Goal: Task Accomplishment & Management: Manage account settings

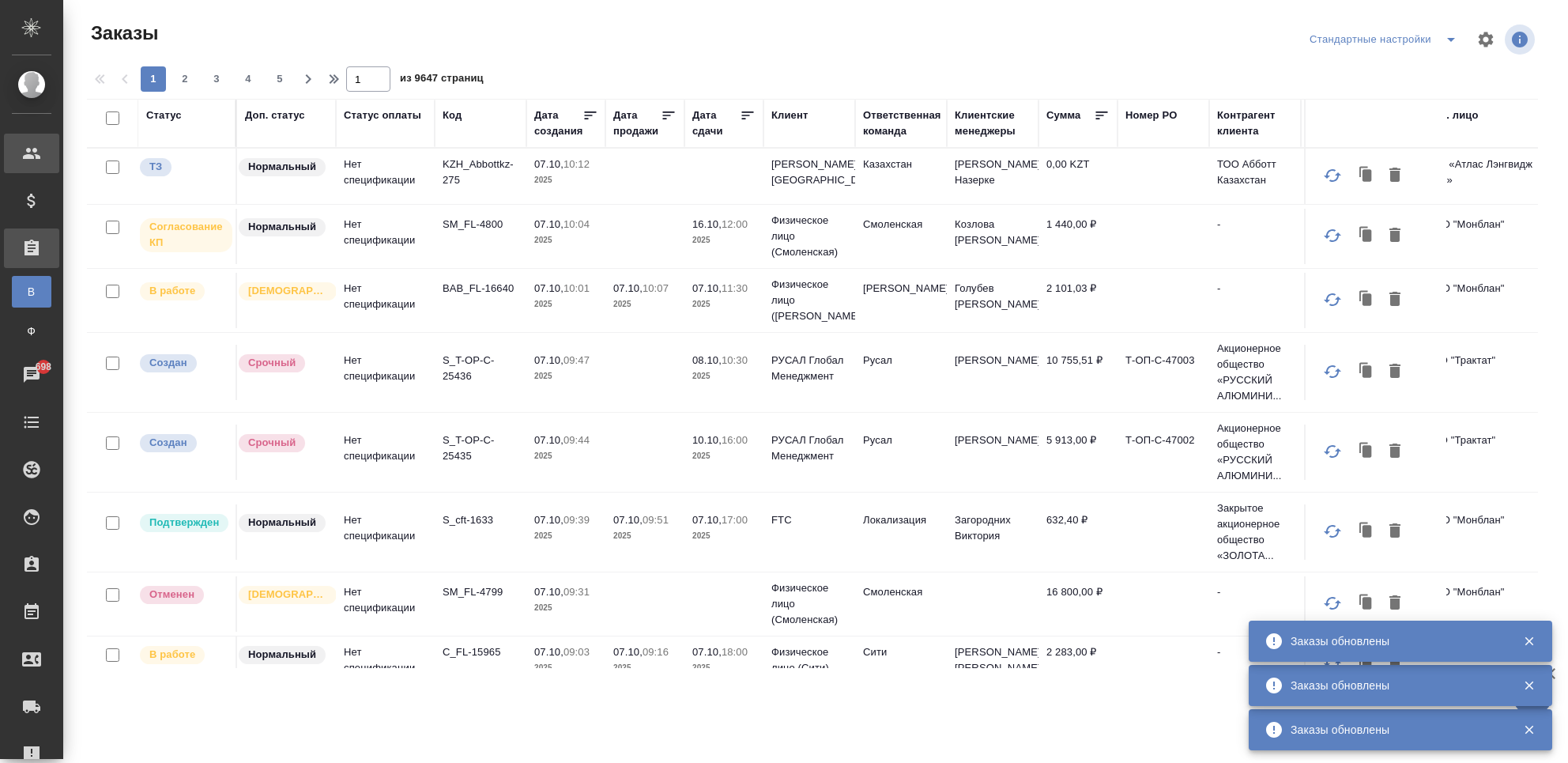
click at [20, 136] on div "Клиенты" at bounding box center [32, 153] width 55 height 39
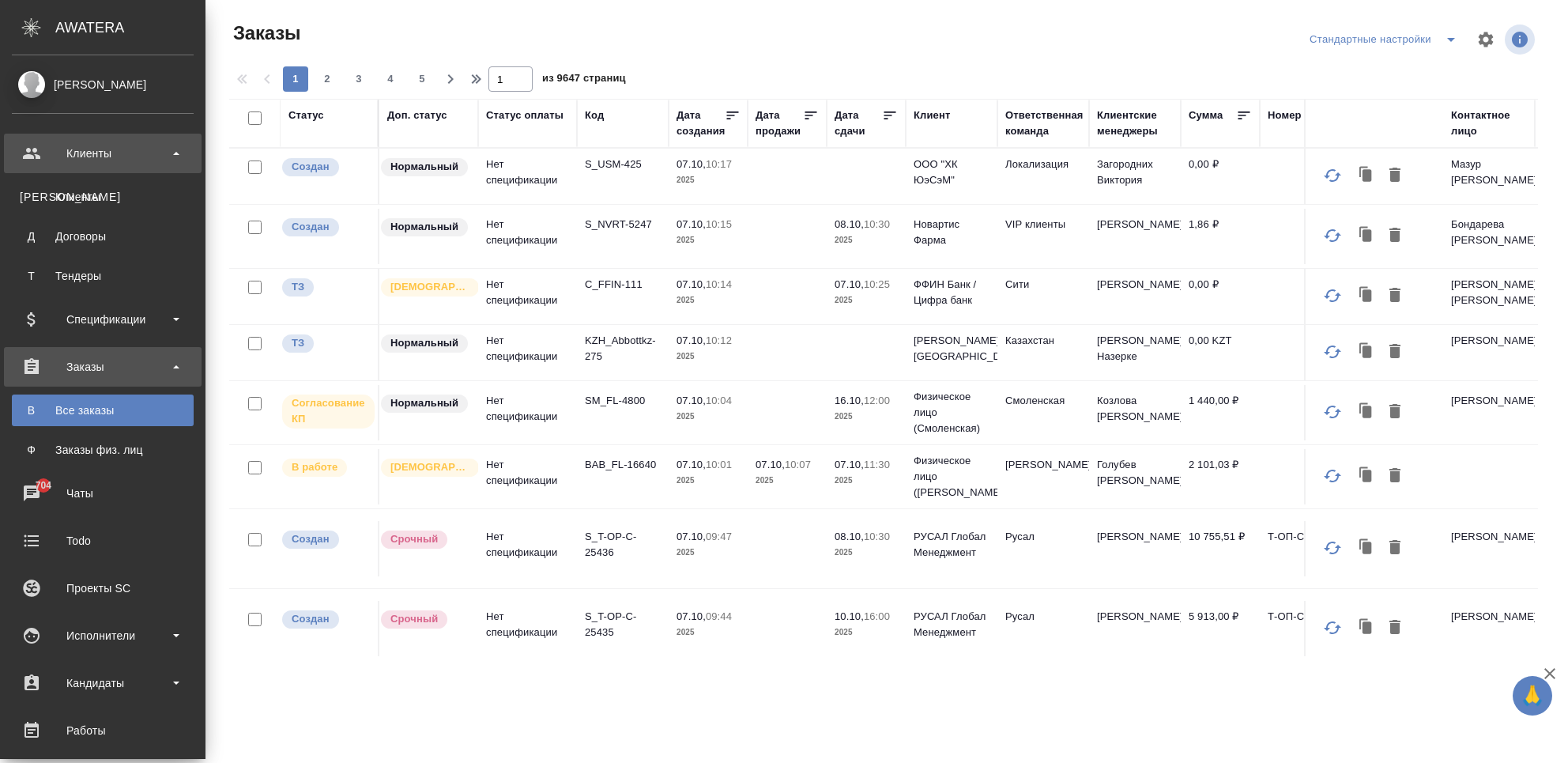
click at [19, 146] on div "Клиенты" at bounding box center [103, 153] width 181 height 24
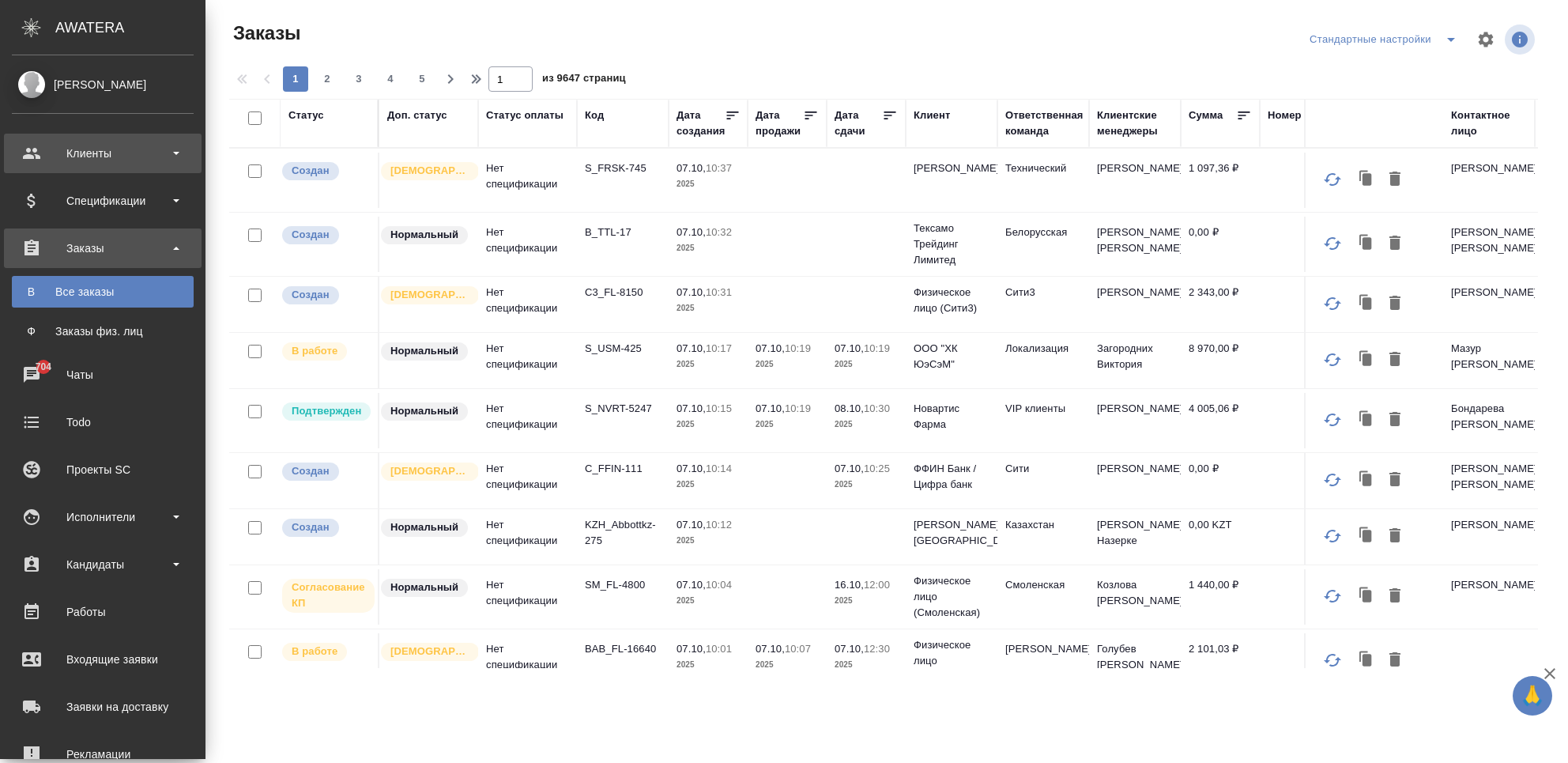
click at [56, 152] on div "Клиенты" at bounding box center [103, 153] width 181 height 24
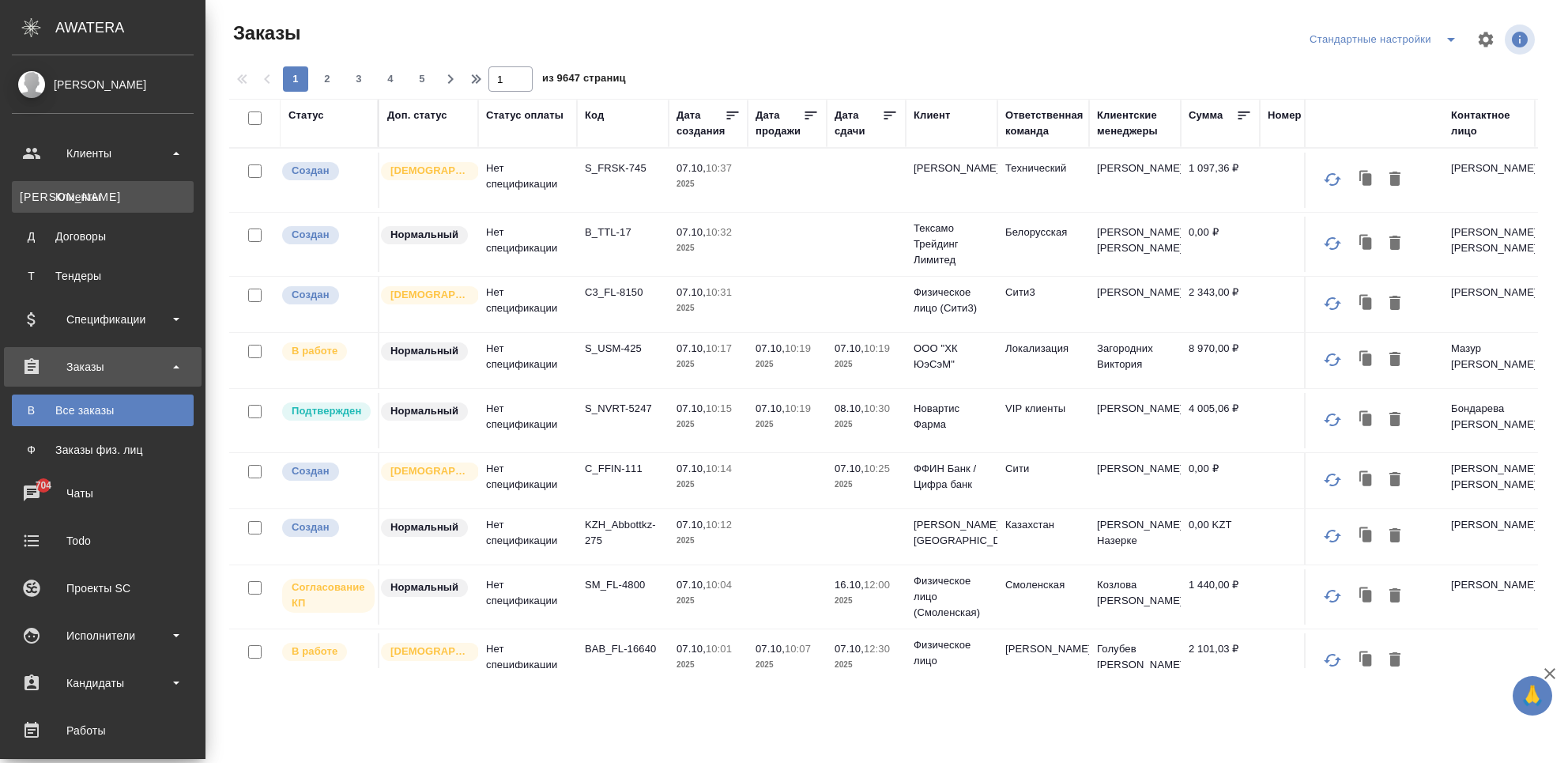
click at [65, 193] on div "Клиенты" at bounding box center [103, 197] width 166 height 16
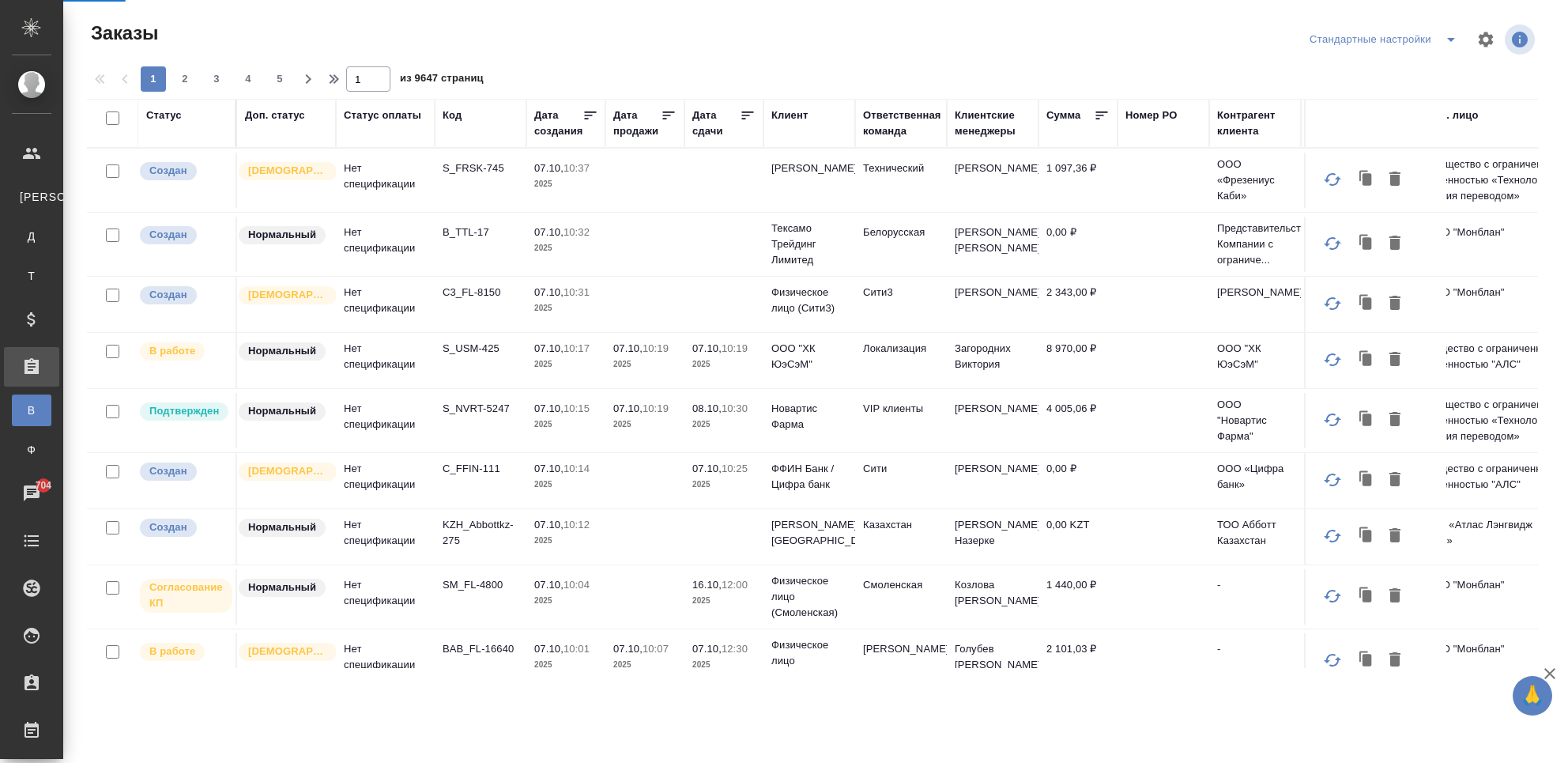
select select "RU"
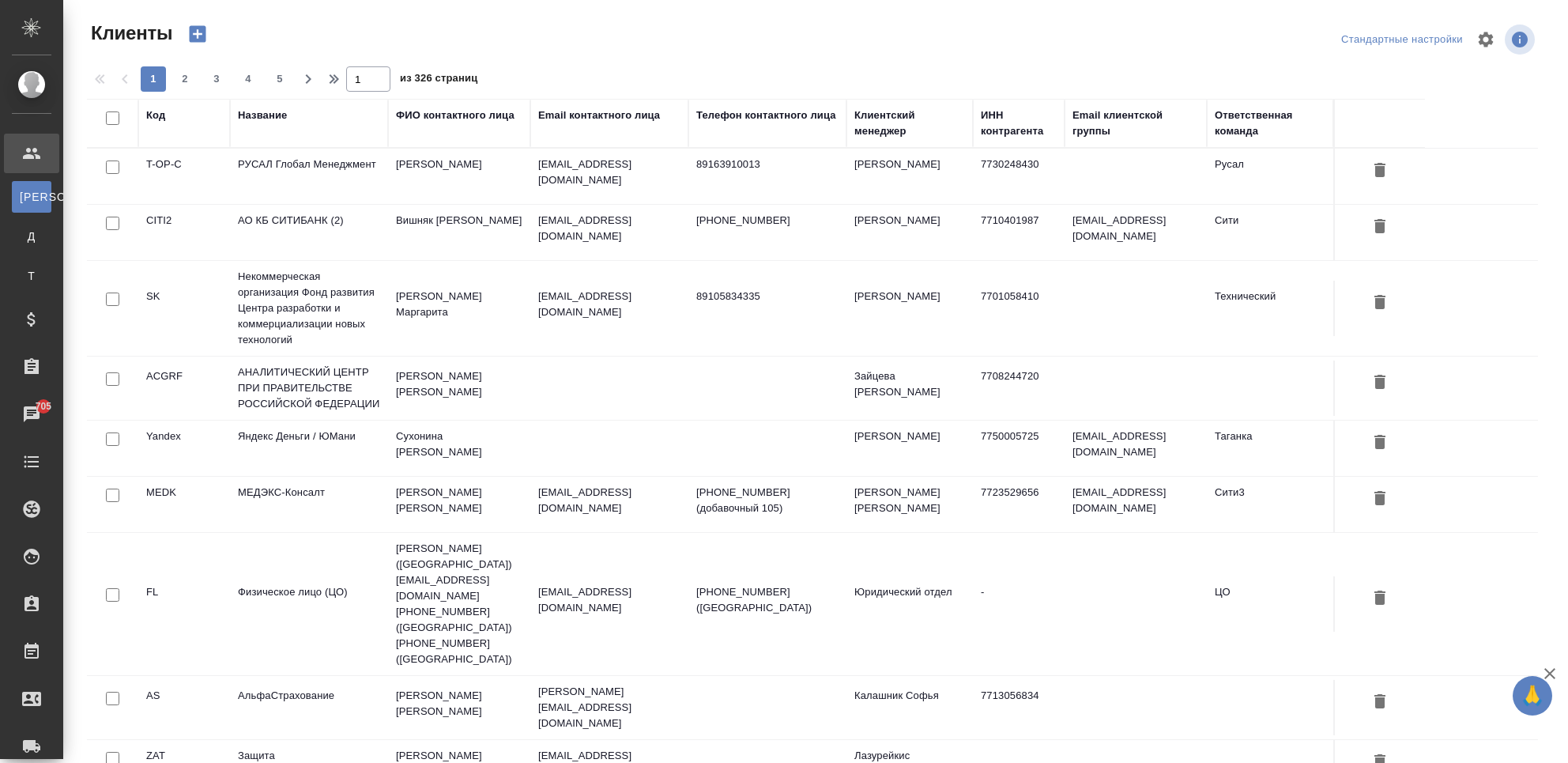
click at [236, 118] on th "Название" at bounding box center [309, 124] width 158 height 49
click at [241, 111] on div "Название" at bounding box center [262, 116] width 49 height 16
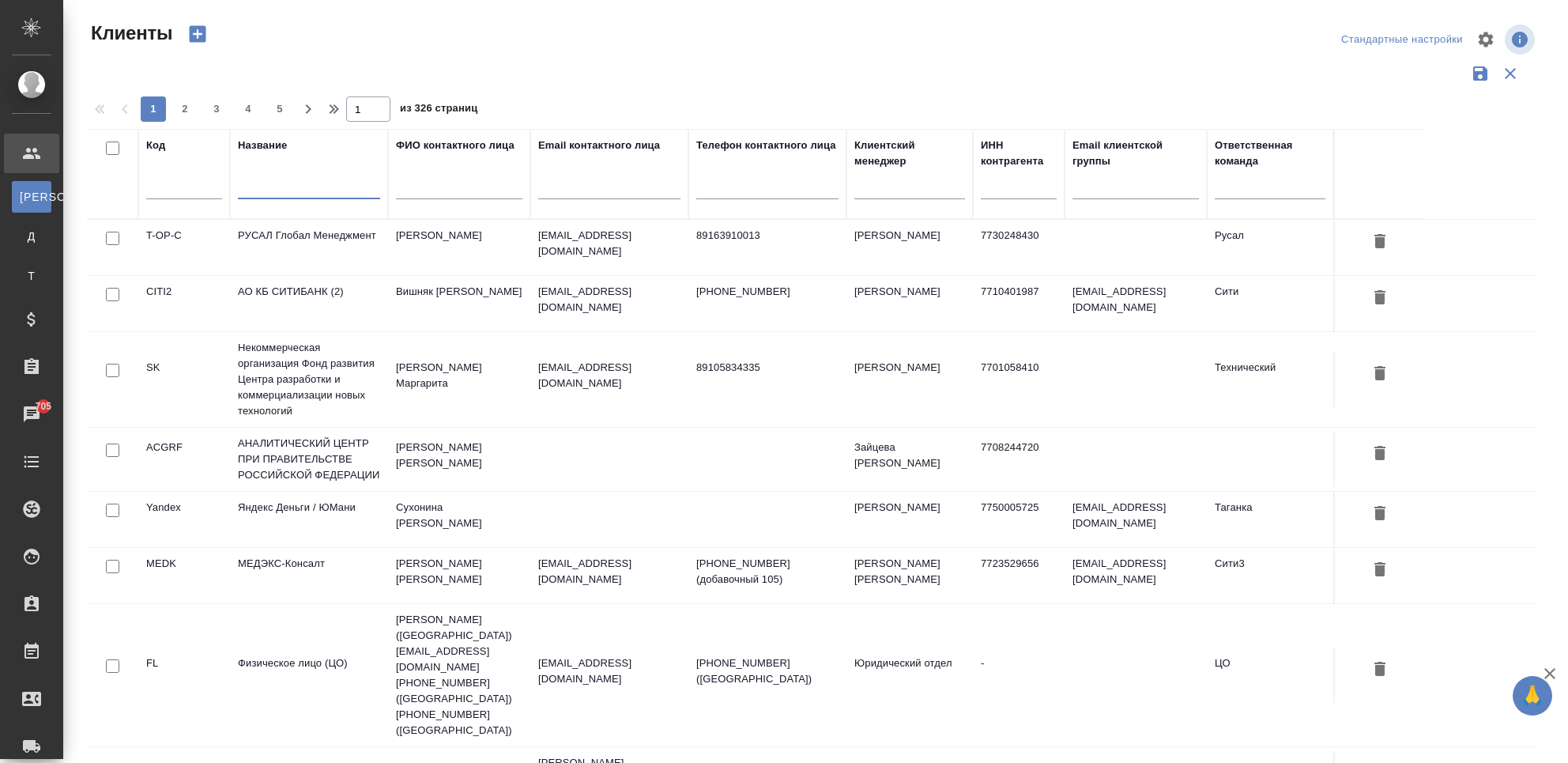
click at [294, 186] on input "text" at bounding box center [309, 189] width 142 height 20
type input "к"
type input "е"
type input "test"
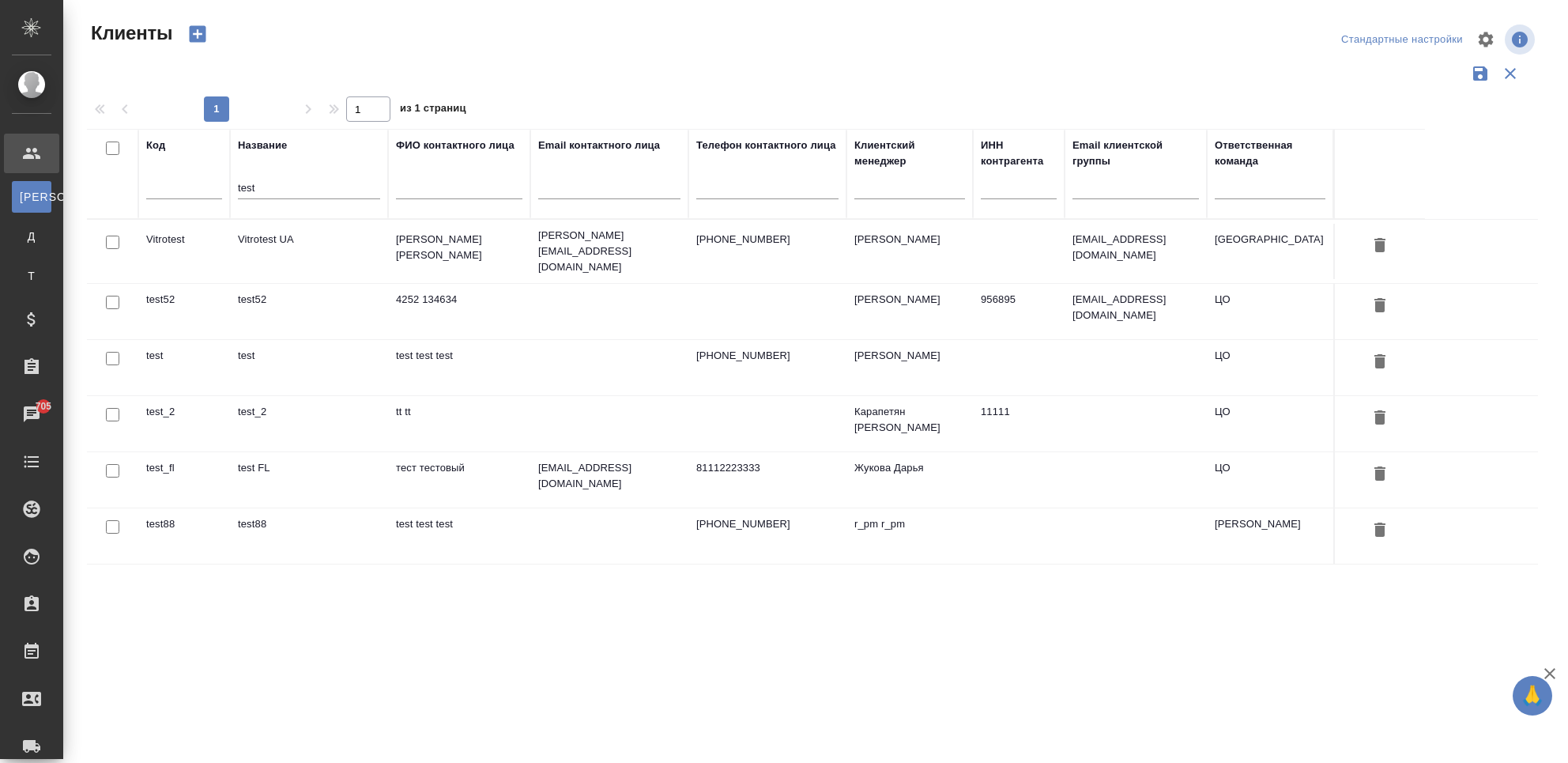
click at [287, 310] on td "test52" at bounding box center [309, 311] width 158 height 55
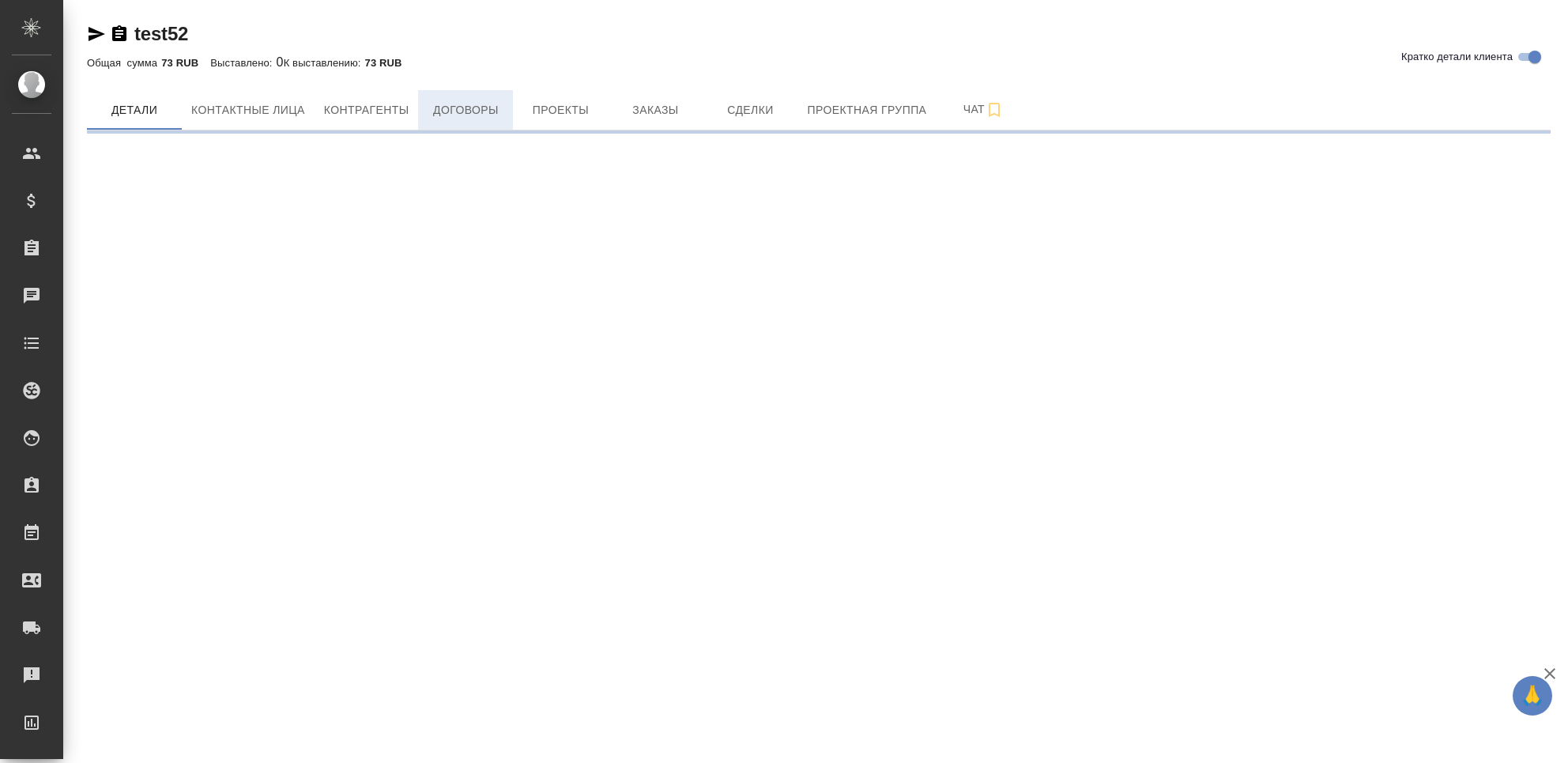
click at [439, 106] on span "Договоры" at bounding box center [465, 111] width 76 height 20
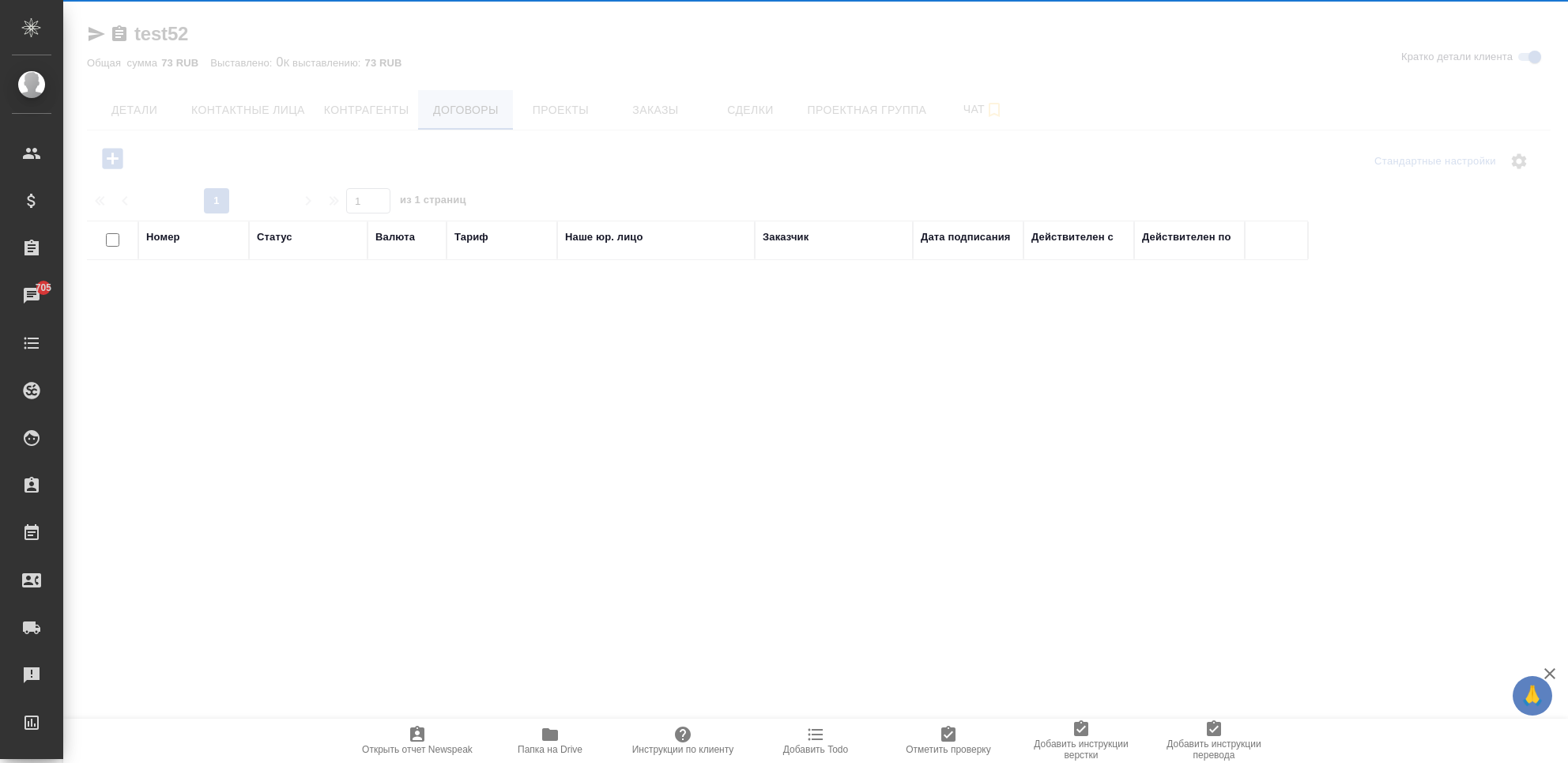
click at [427, 109] on div at bounding box center [815, 308] width 1505 height 617
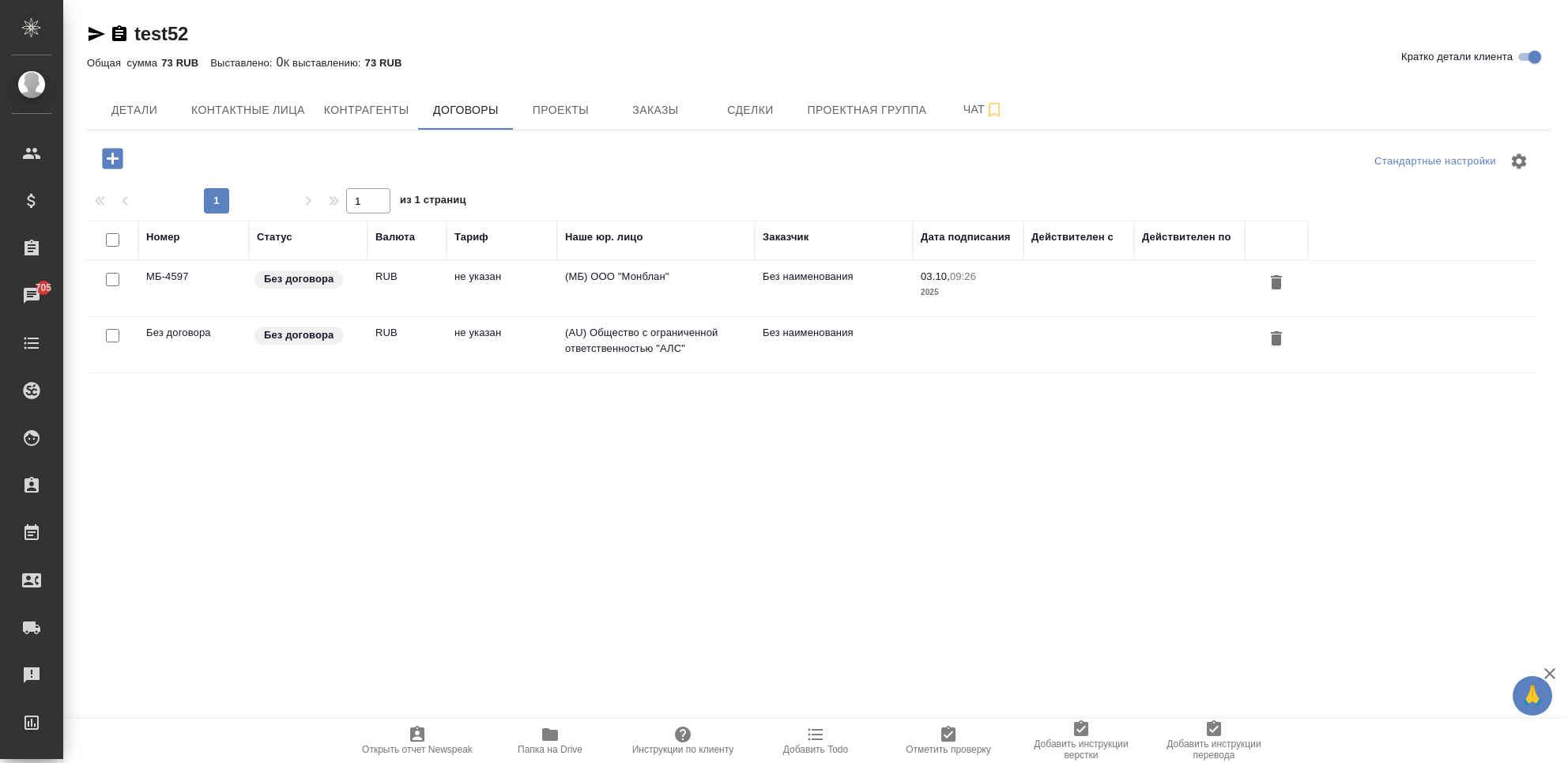
click at [417, 289] on td "RUB" at bounding box center [407, 289] width 79 height 55
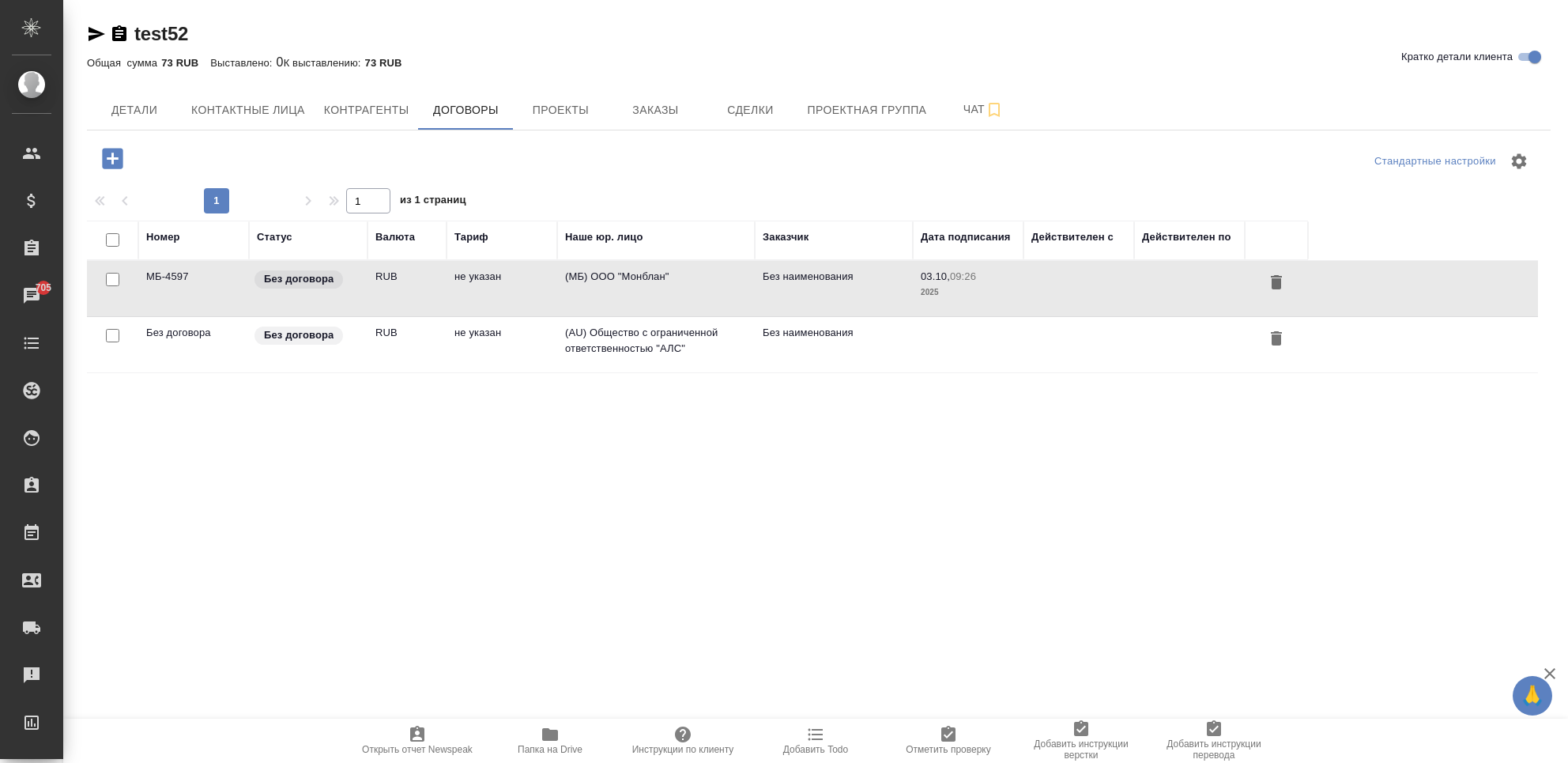
click at [417, 289] on td "RUB" at bounding box center [407, 289] width 79 height 55
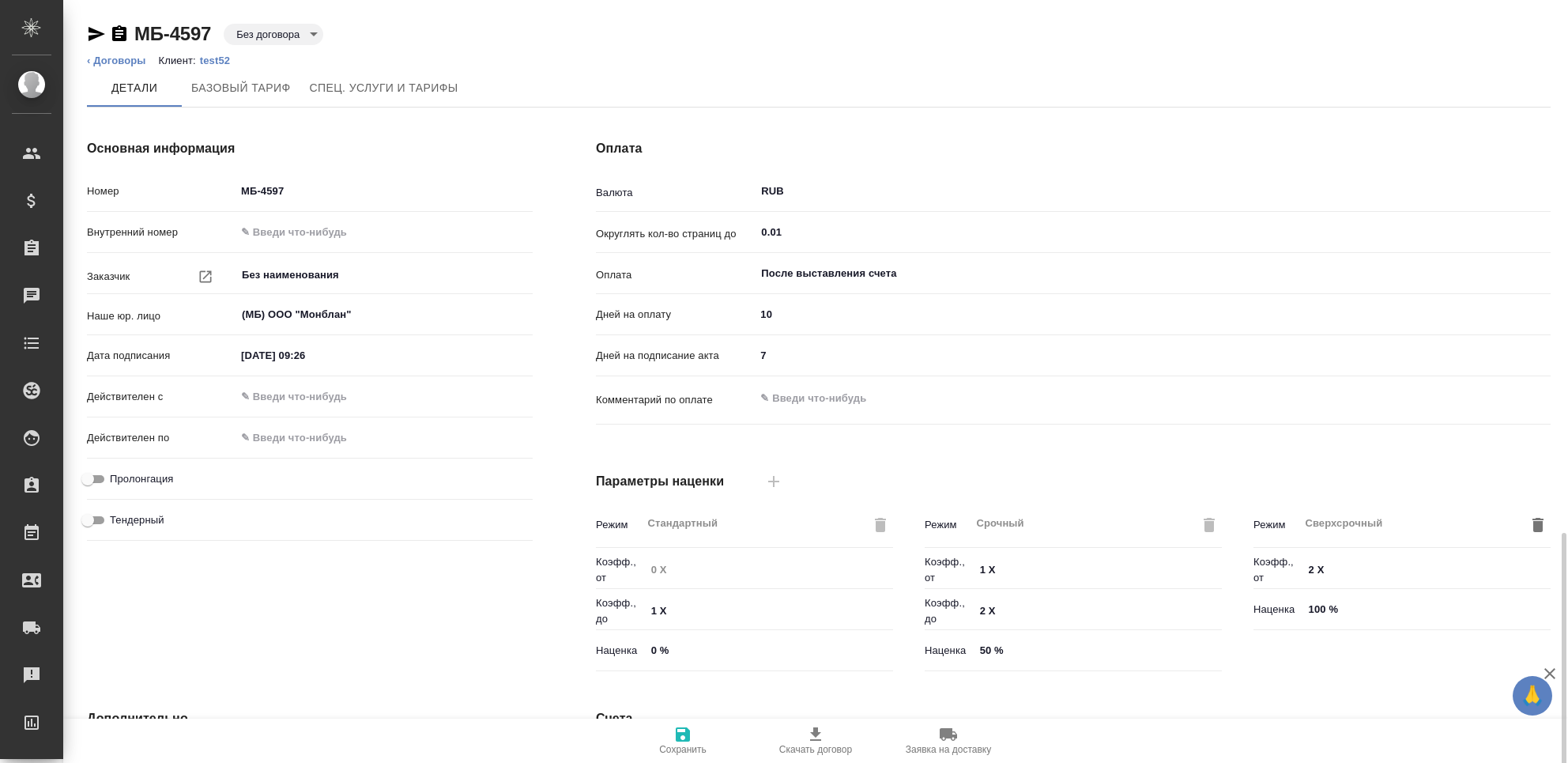
scroll to position [311, 0]
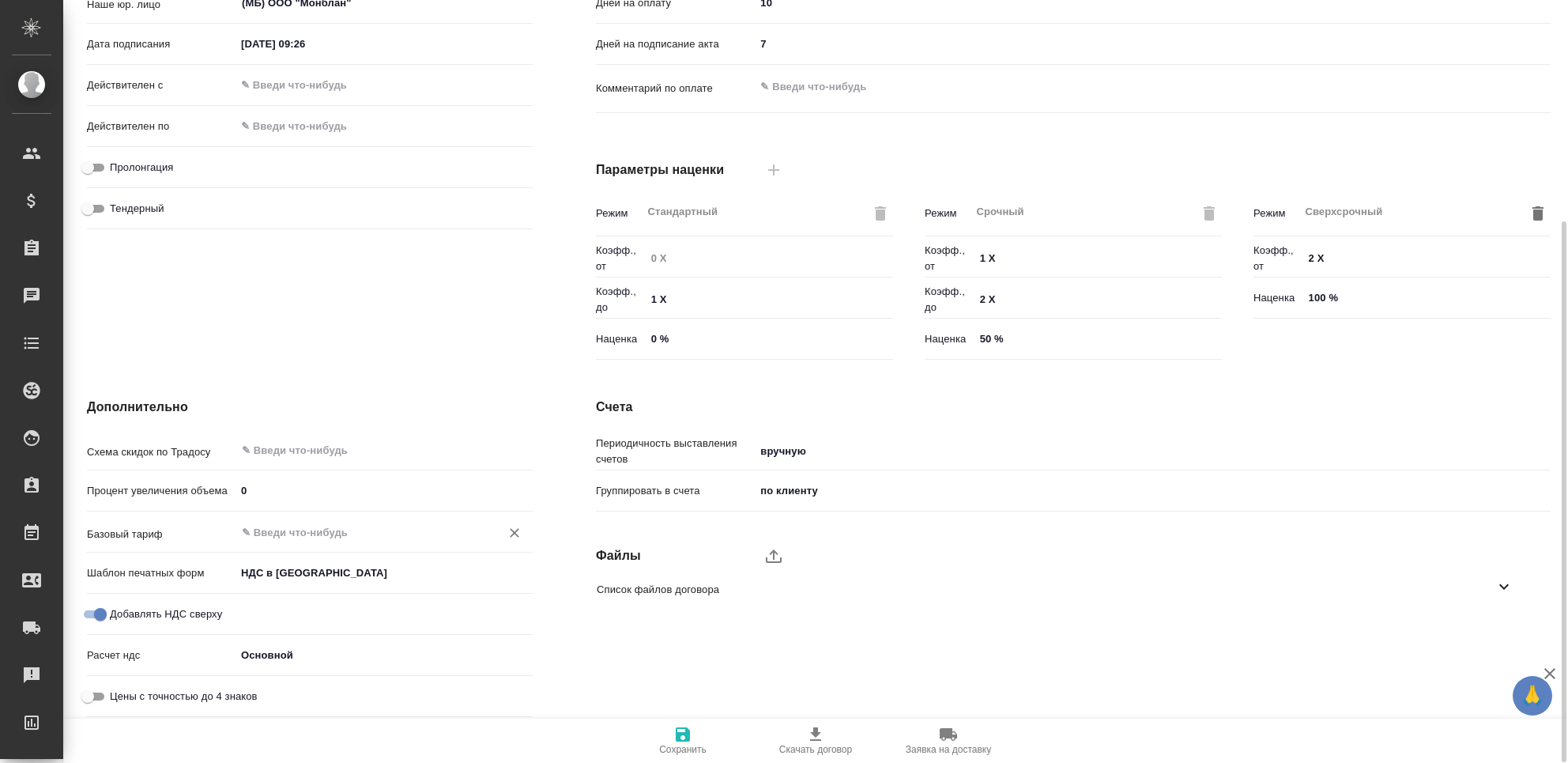
click at [334, 521] on div "​" at bounding box center [384, 532] width 297 height 28
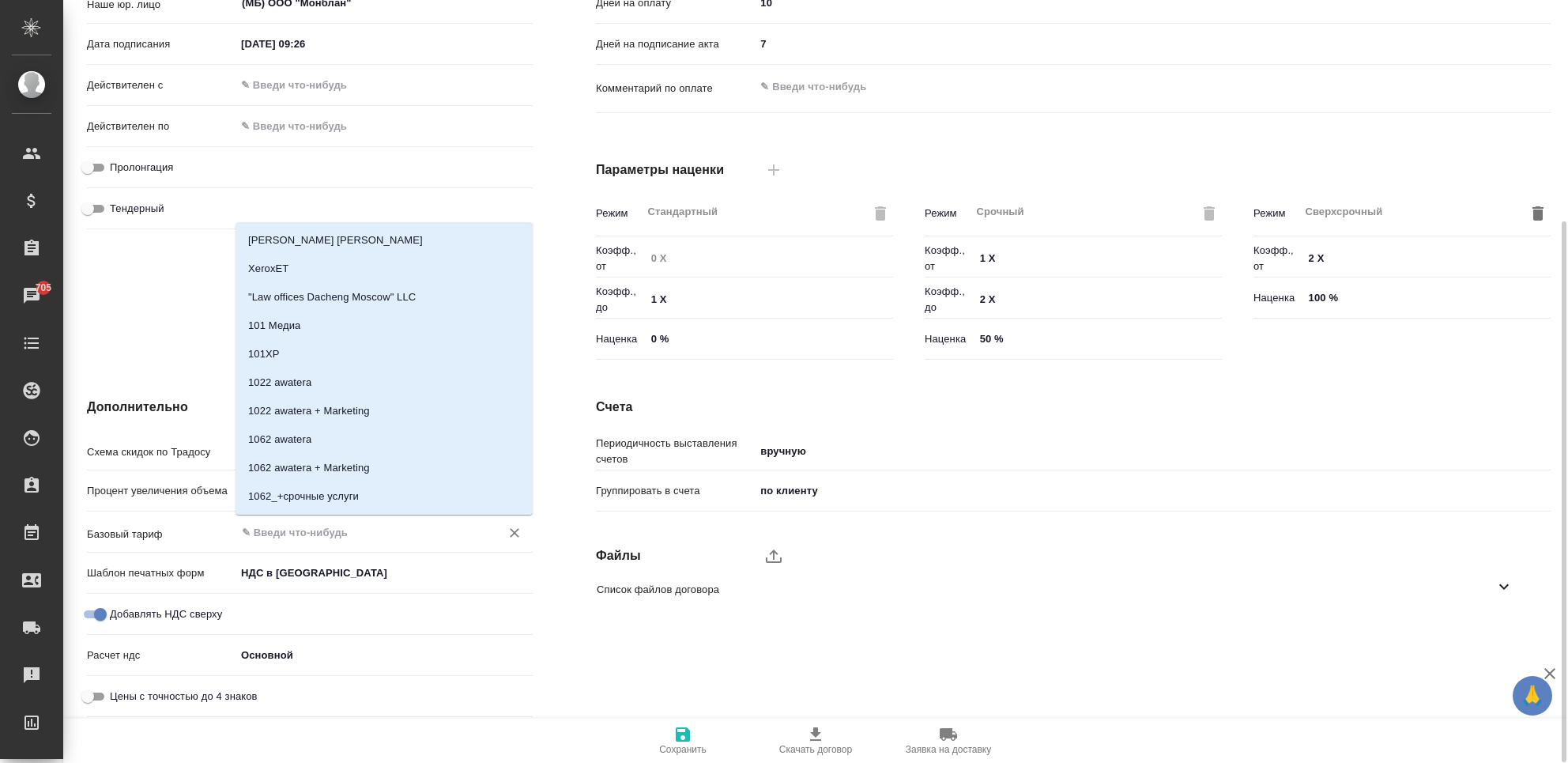
click at [334, 533] on input "text" at bounding box center [358, 532] width 235 height 19
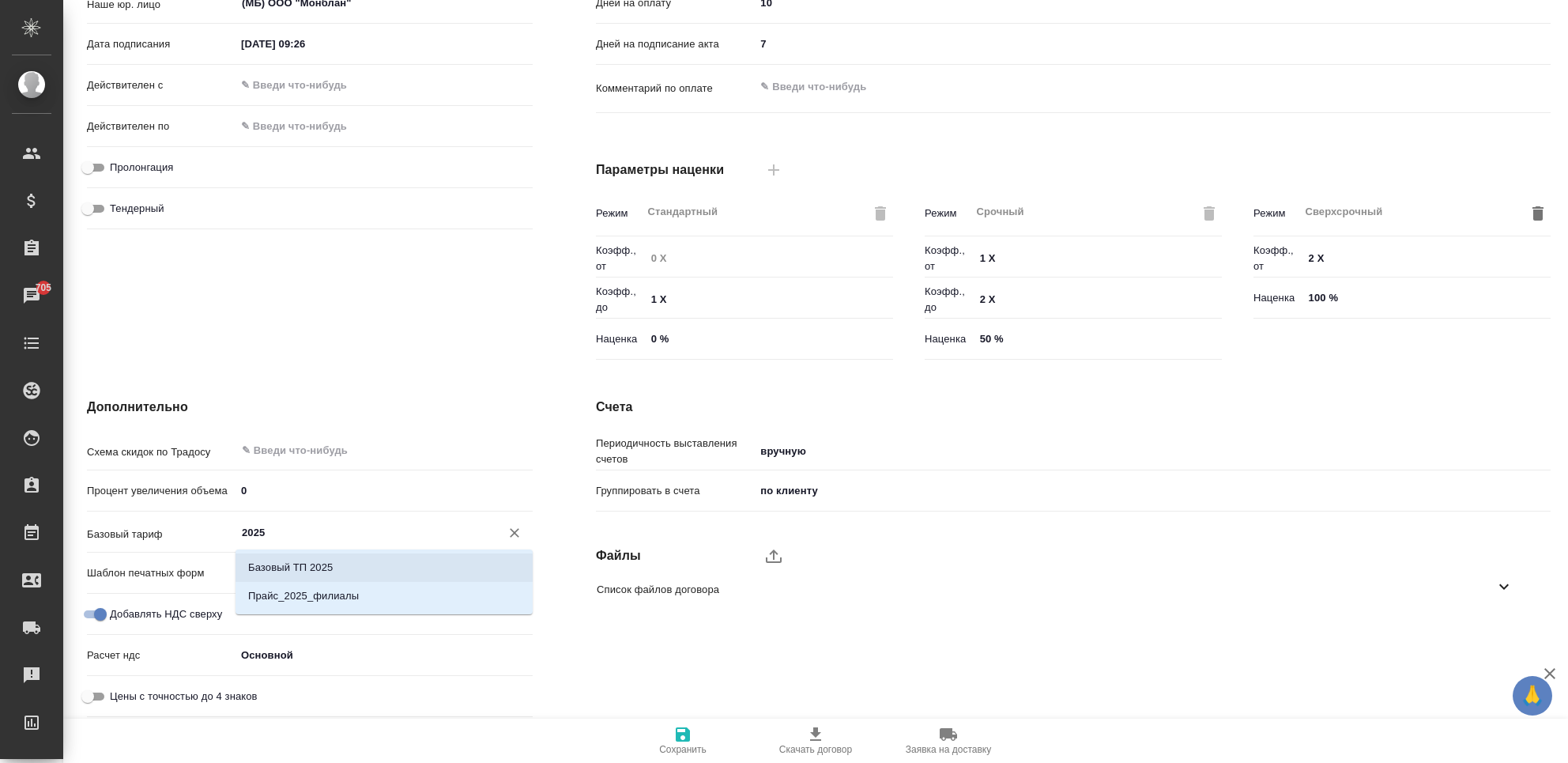
click at [347, 566] on li "Базовый ТП 2025" at bounding box center [384, 567] width 297 height 28
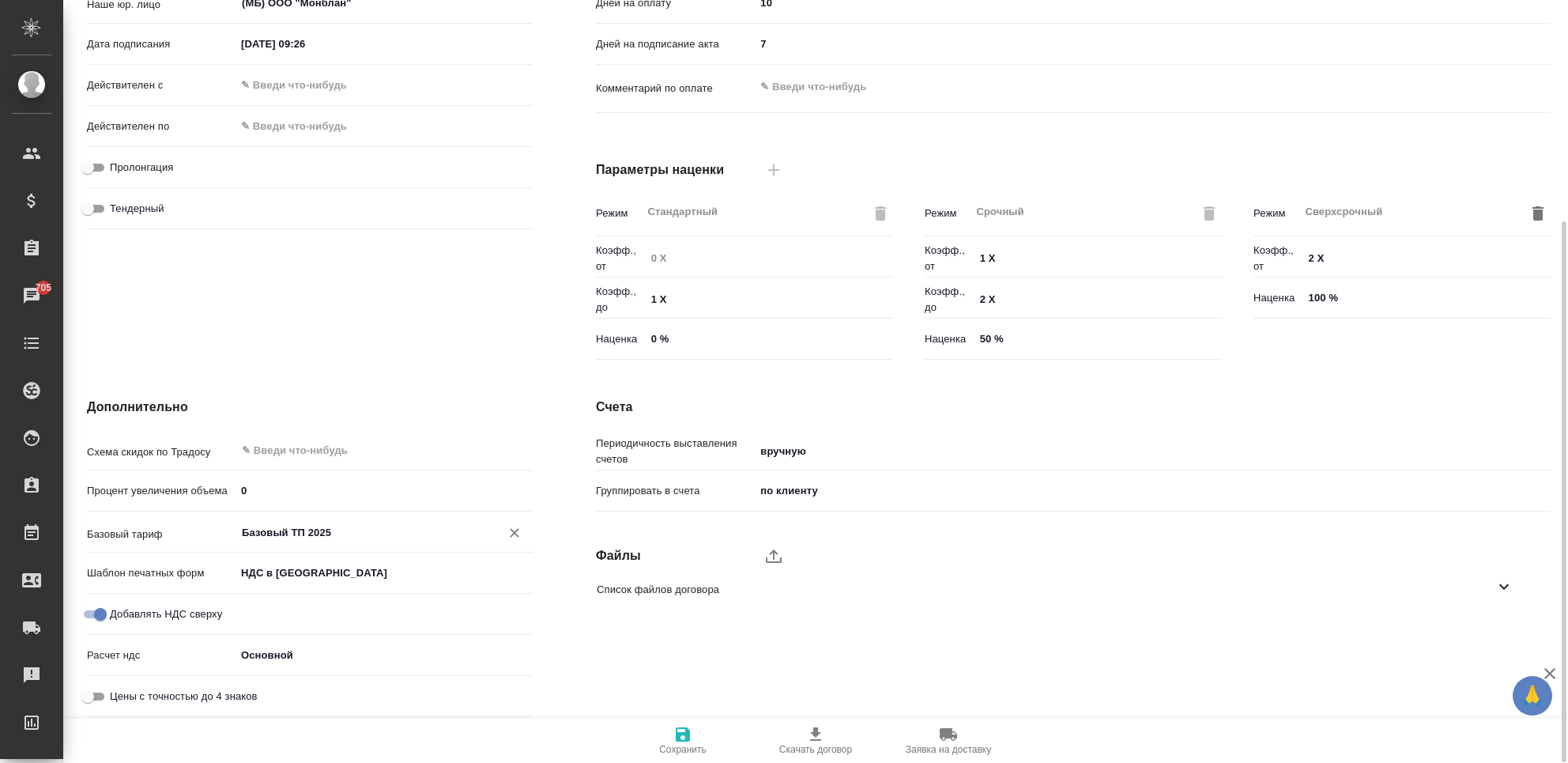
type input "Базовый ТП 2025"
click at [693, 736] on span "Сохранить" at bounding box center [683, 740] width 114 height 30
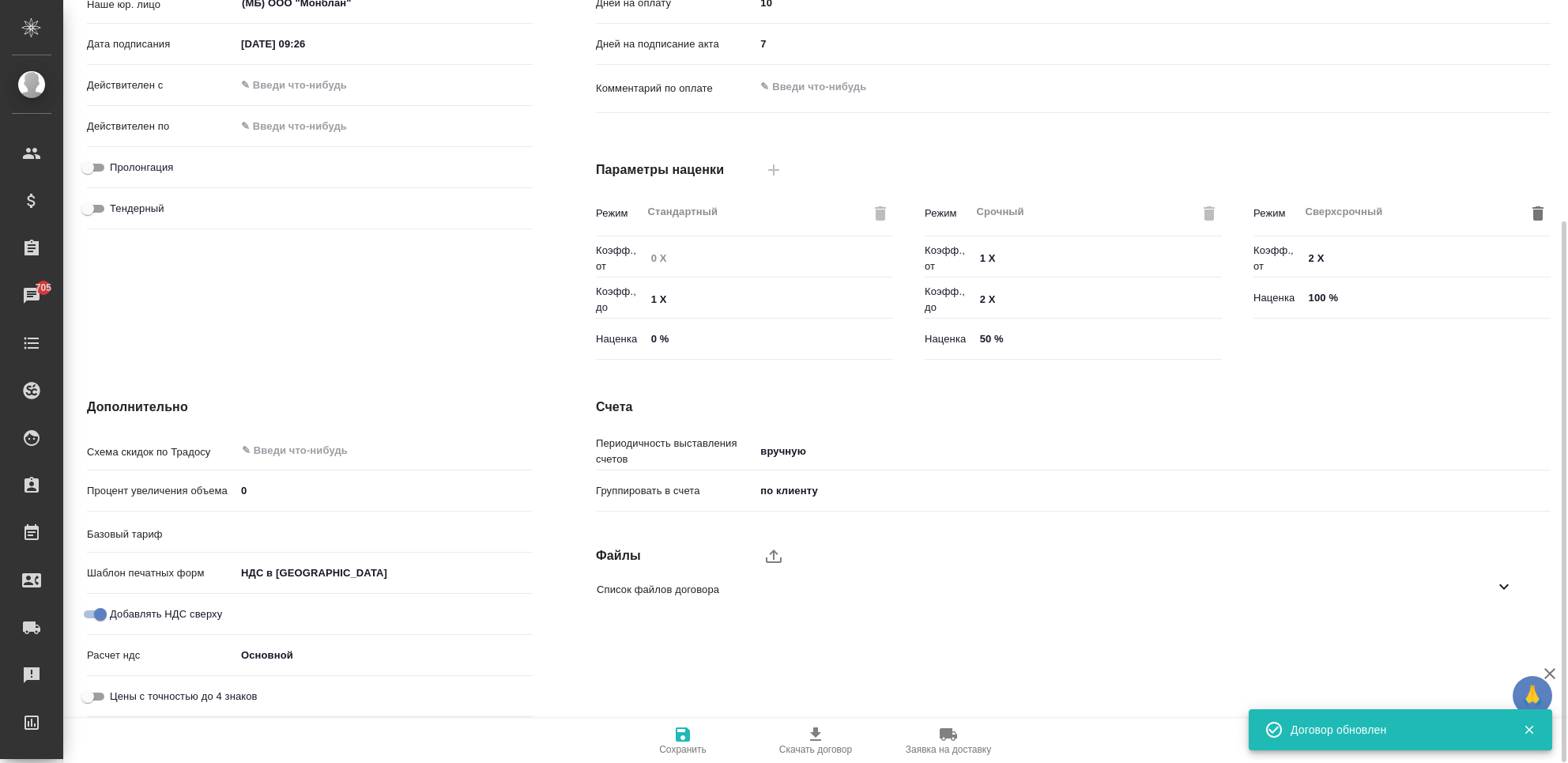
type input "Базовый ТП 2025"
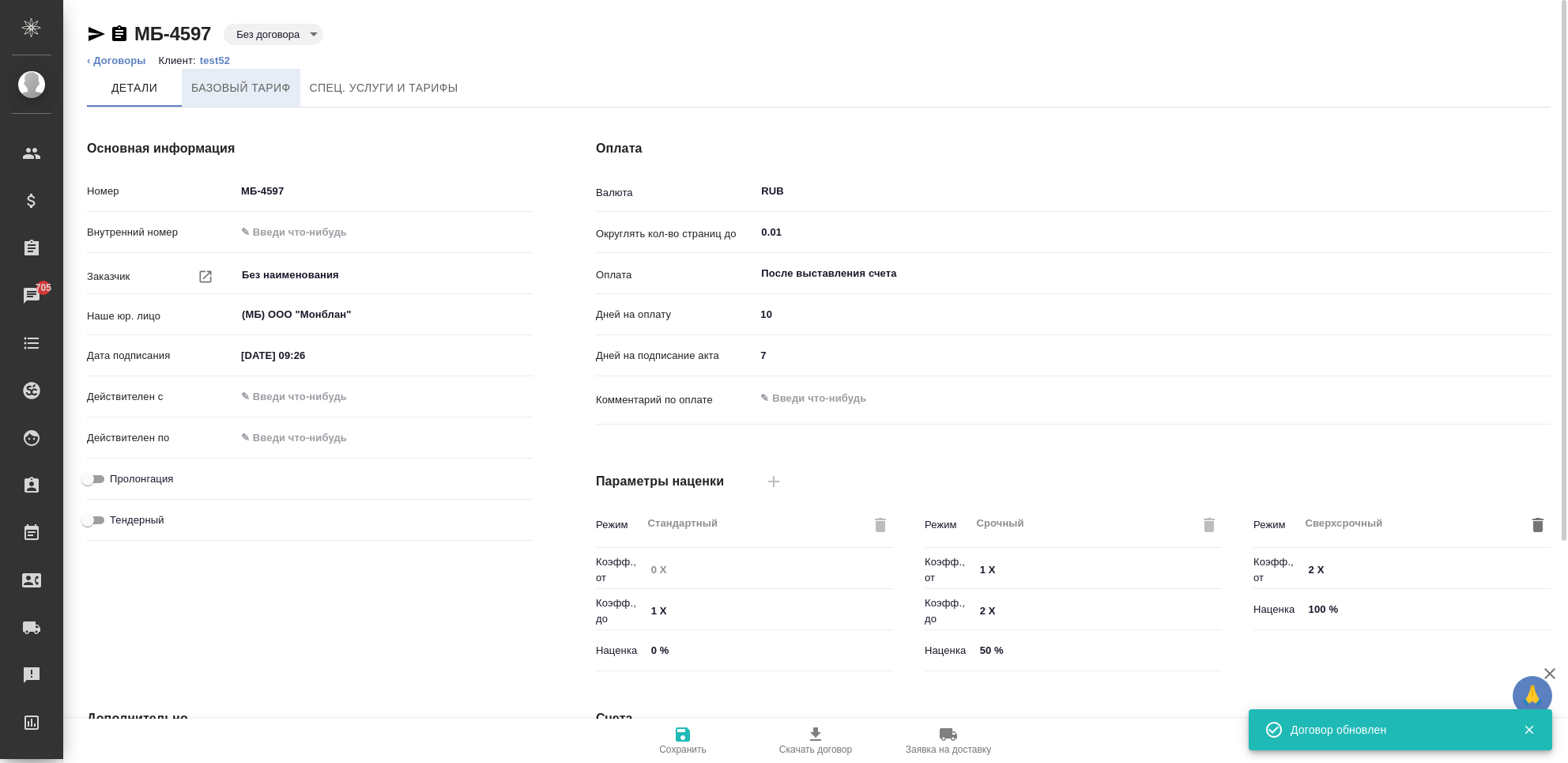
click at [267, 85] on span "Базовый тариф" at bounding box center [241, 88] width 100 height 20
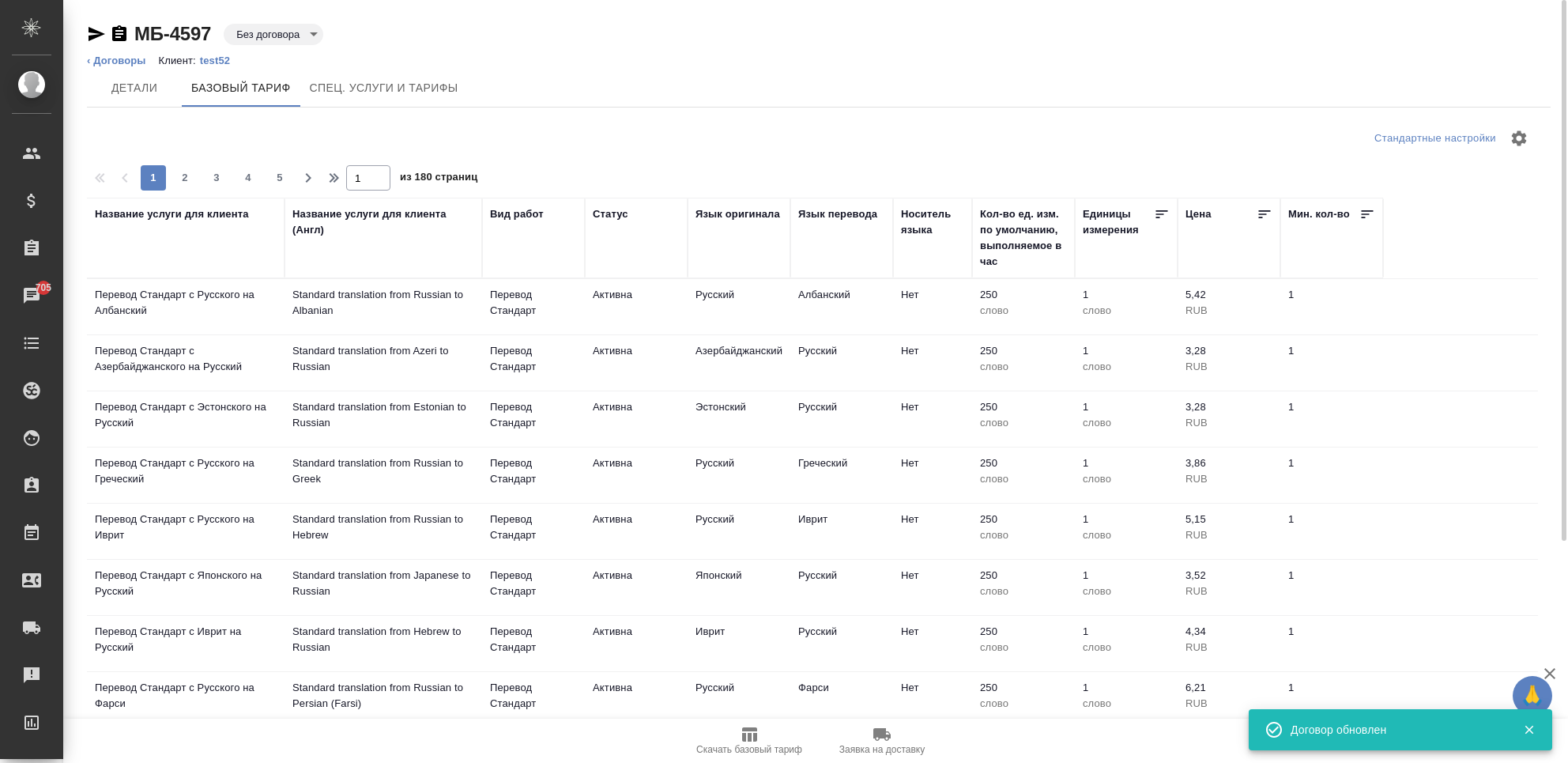
click at [173, 264] on div "Название услуги для клиента" at bounding box center [185, 238] width 181 height 63
click at [157, 215] on div "Название услуги для клиента" at bounding box center [172, 214] width 154 height 16
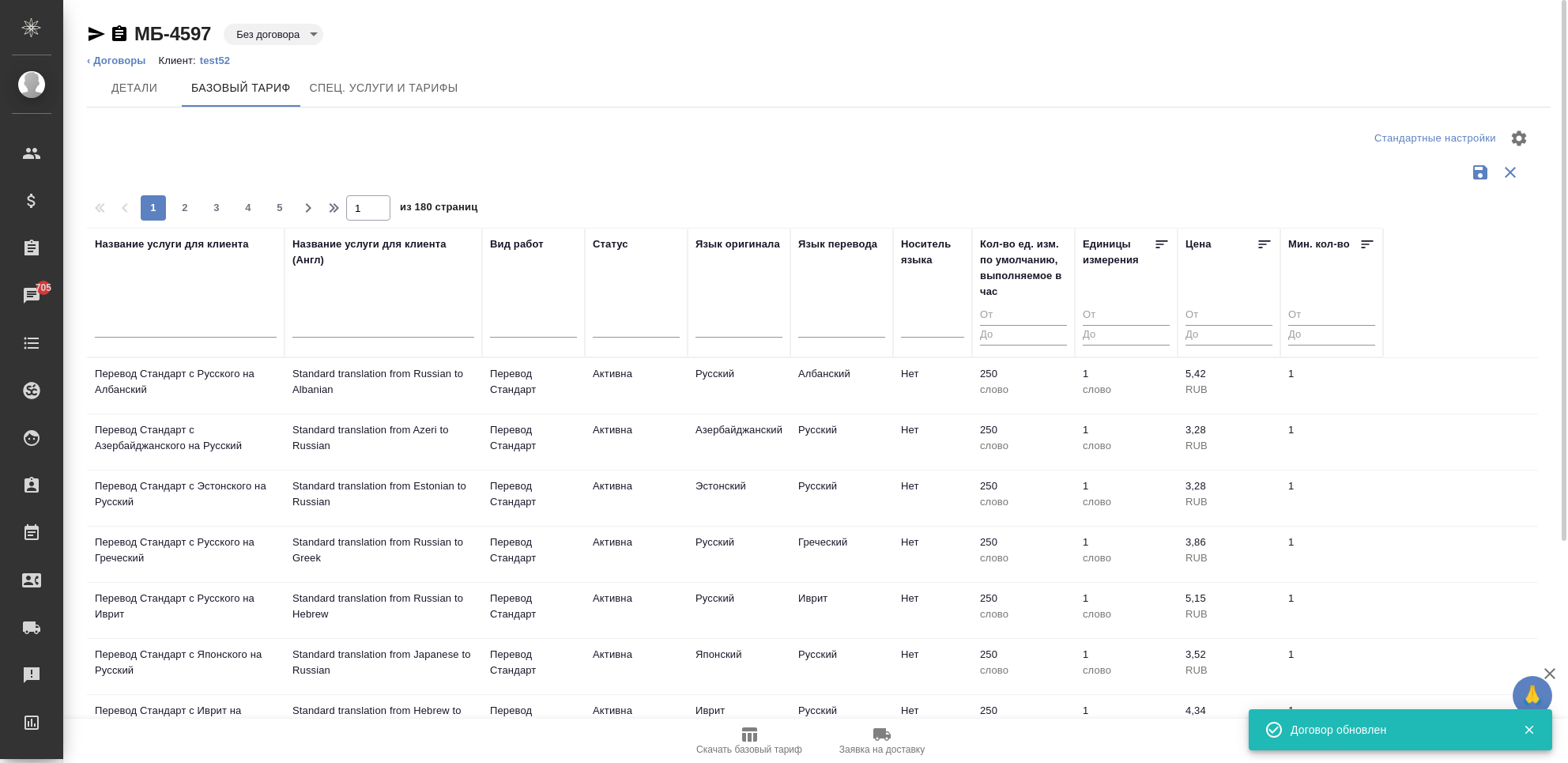
click at [152, 317] on div at bounding box center [185, 329] width 181 height 39
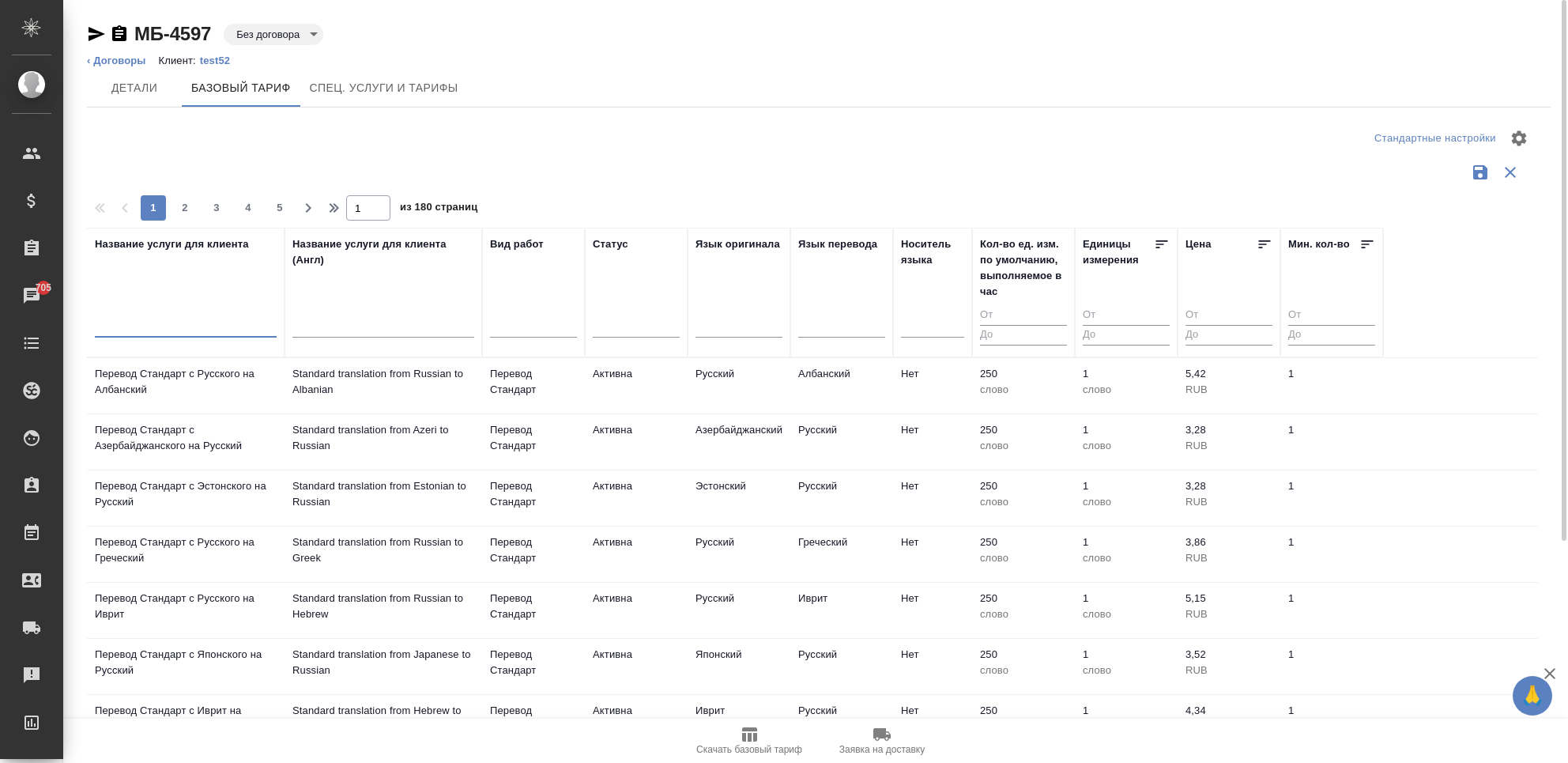
click at [157, 326] on input "text" at bounding box center [185, 327] width 181 height 20
type input "ы"
type input "speakus"
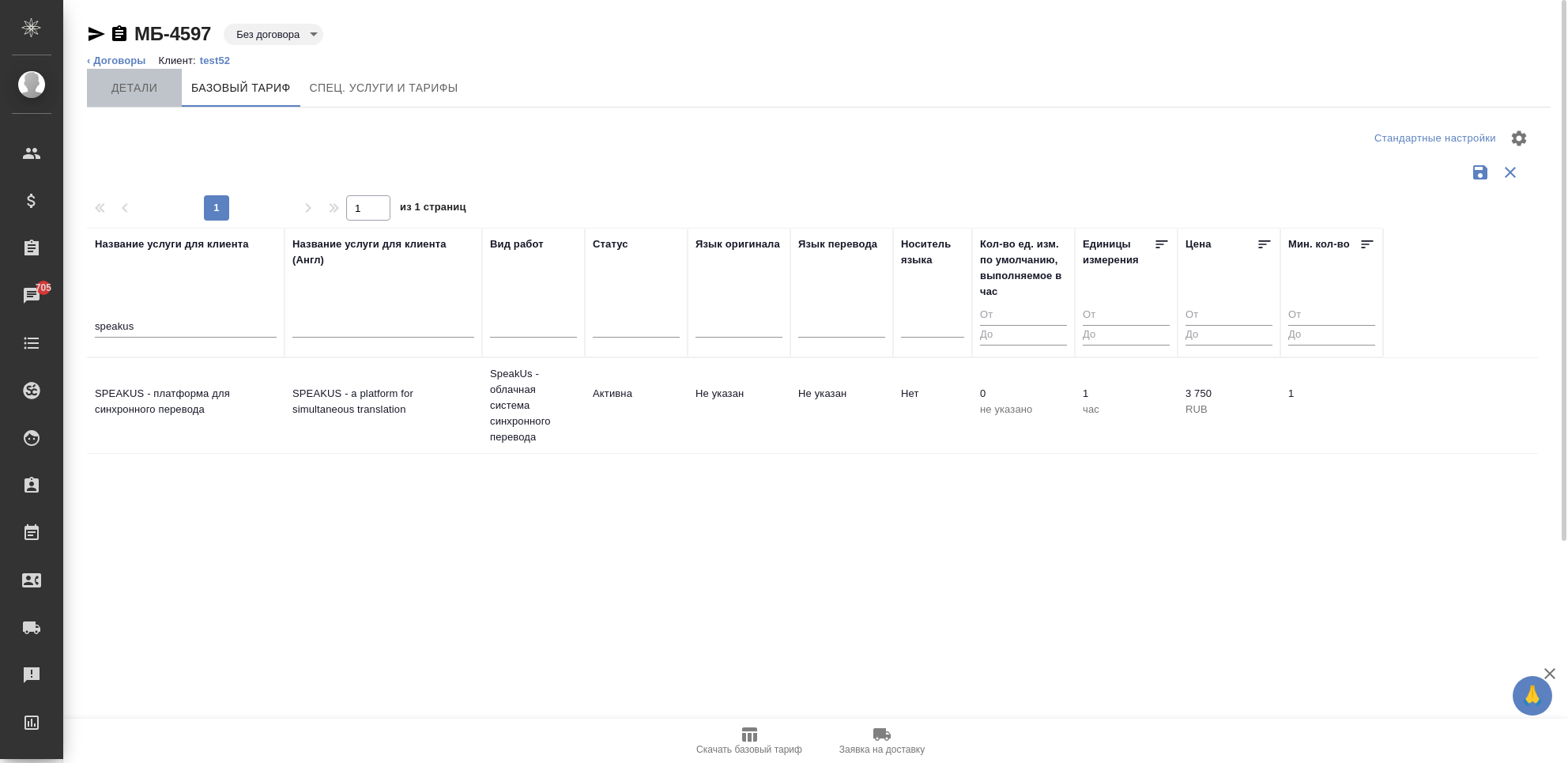
click at [147, 87] on span "Детали" at bounding box center [134, 88] width 76 height 20
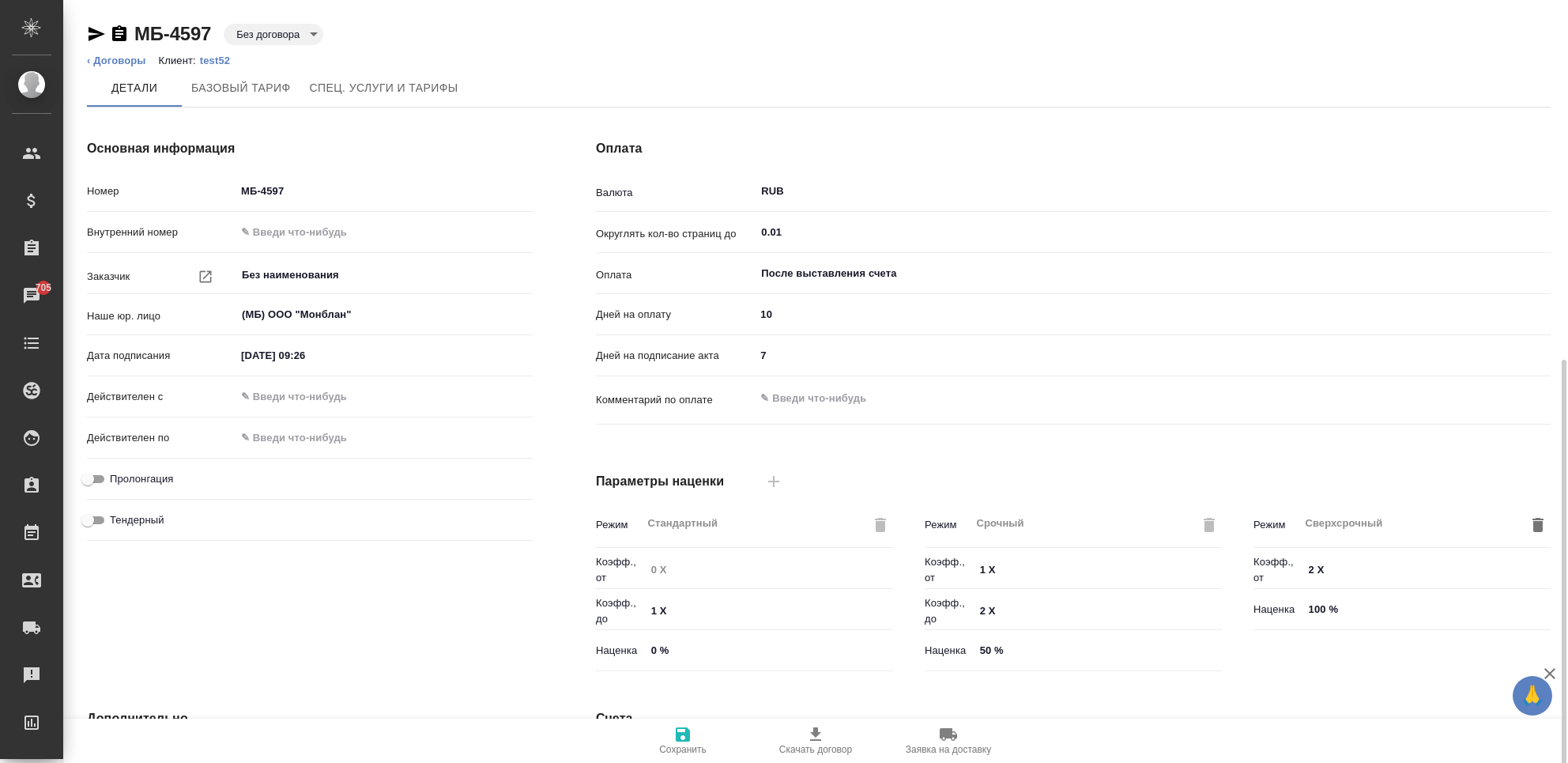
scroll to position [311, 0]
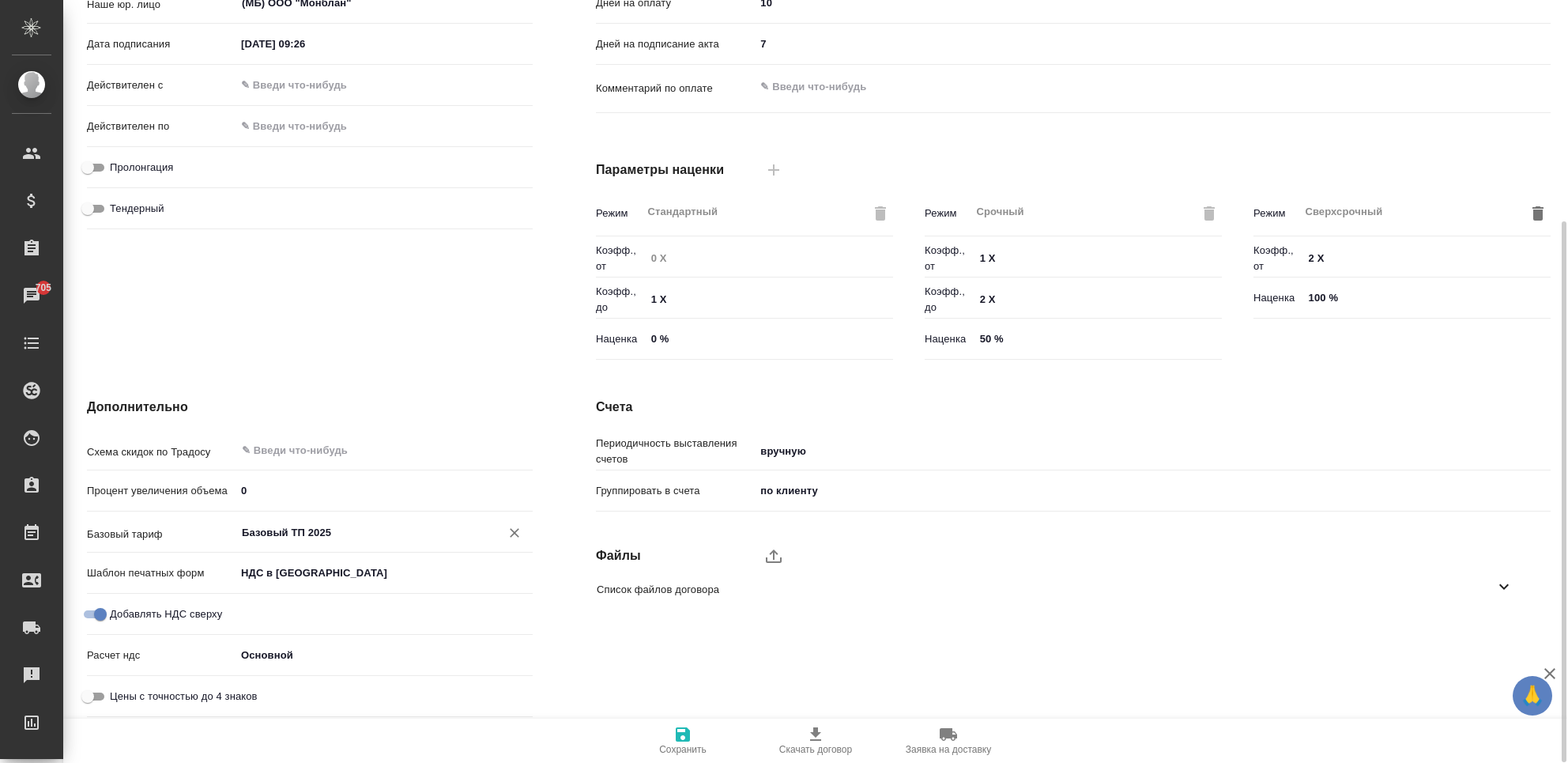
click at [266, 526] on input "Базовый ТП 2025" at bounding box center [358, 532] width 235 height 19
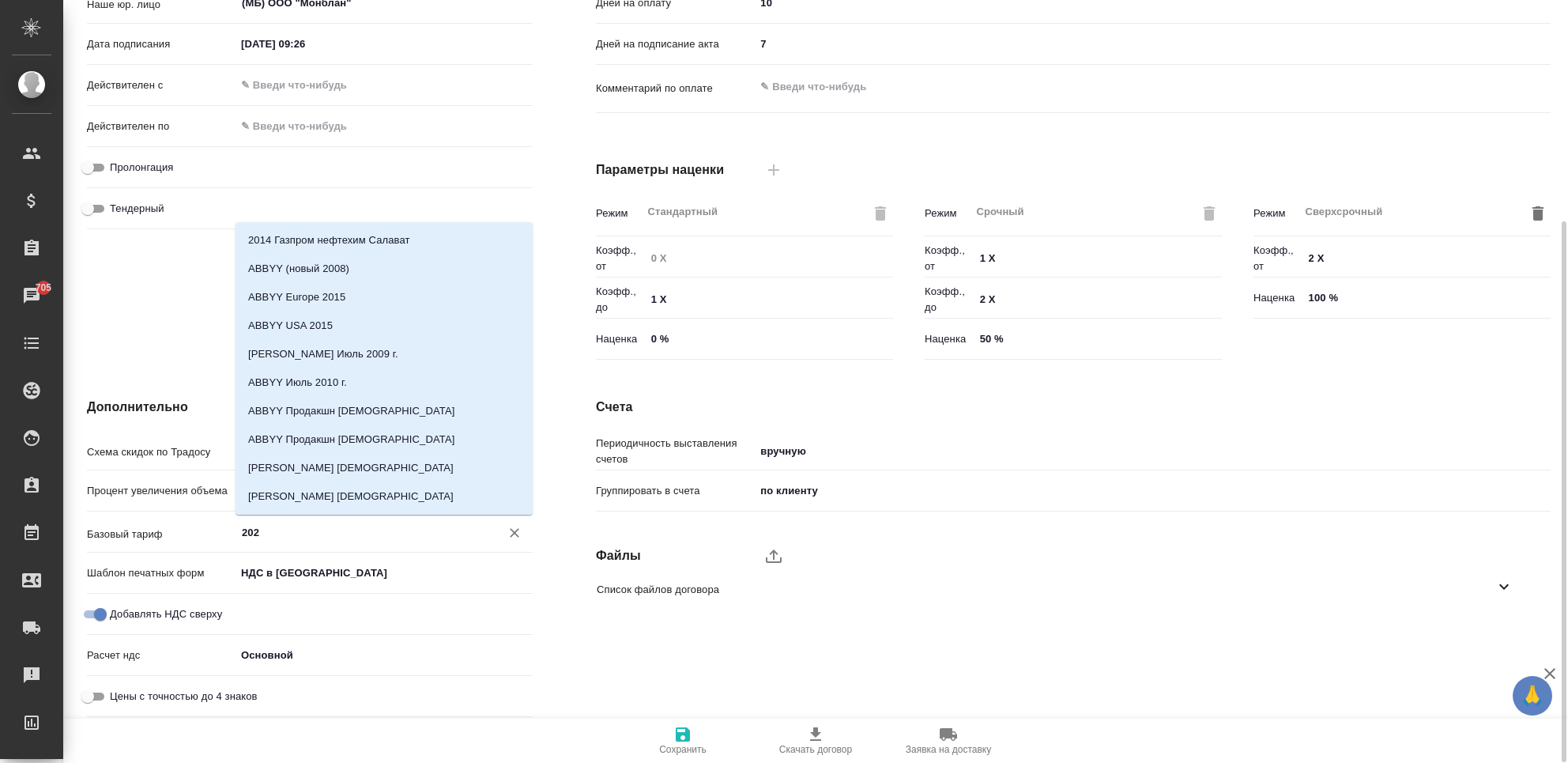
type input "2025"
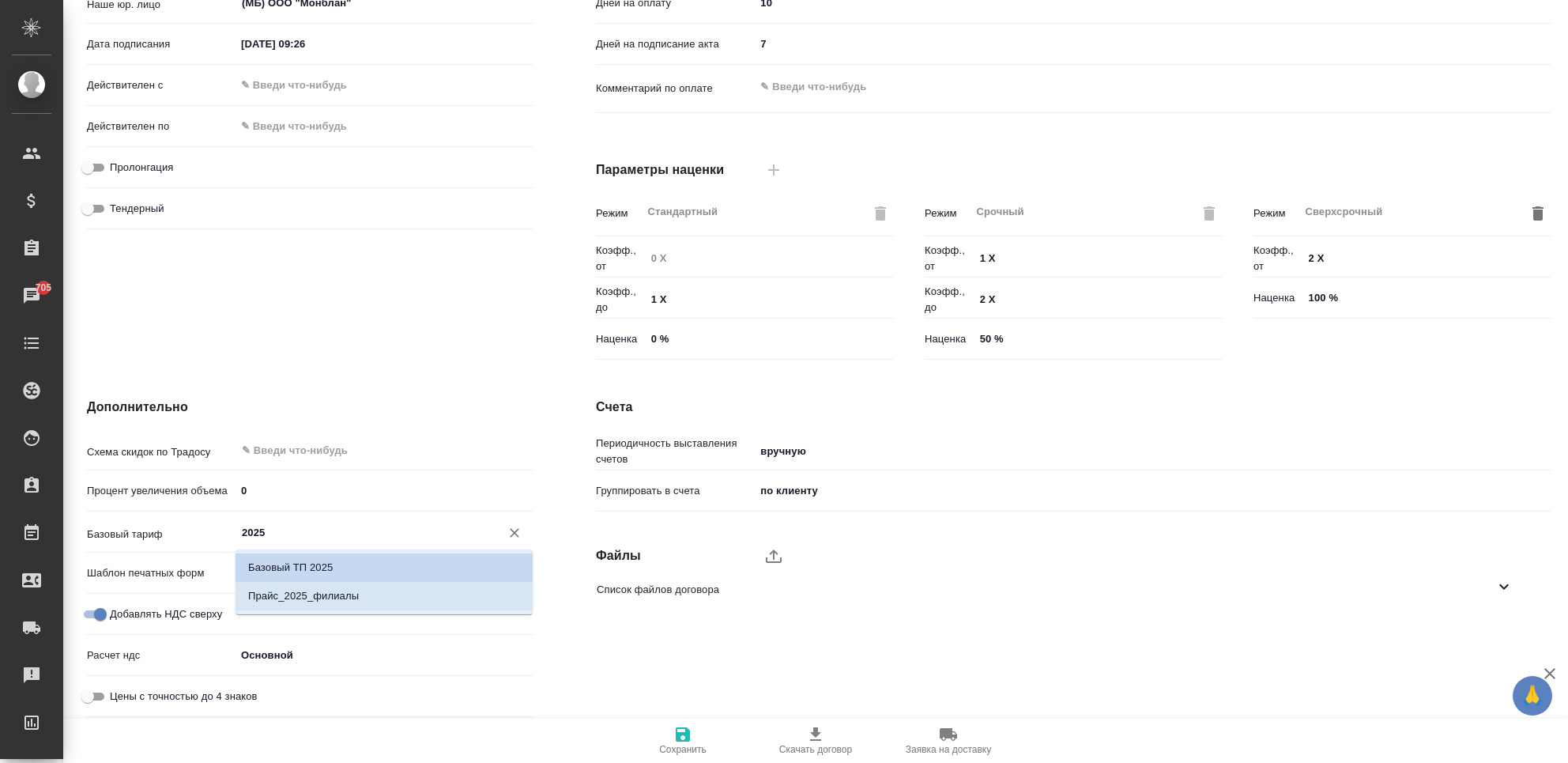
click at [294, 583] on li "Прайс_2025_филиалы" at bounding box center [384, 596] width 297 height 28
type textarea "x"
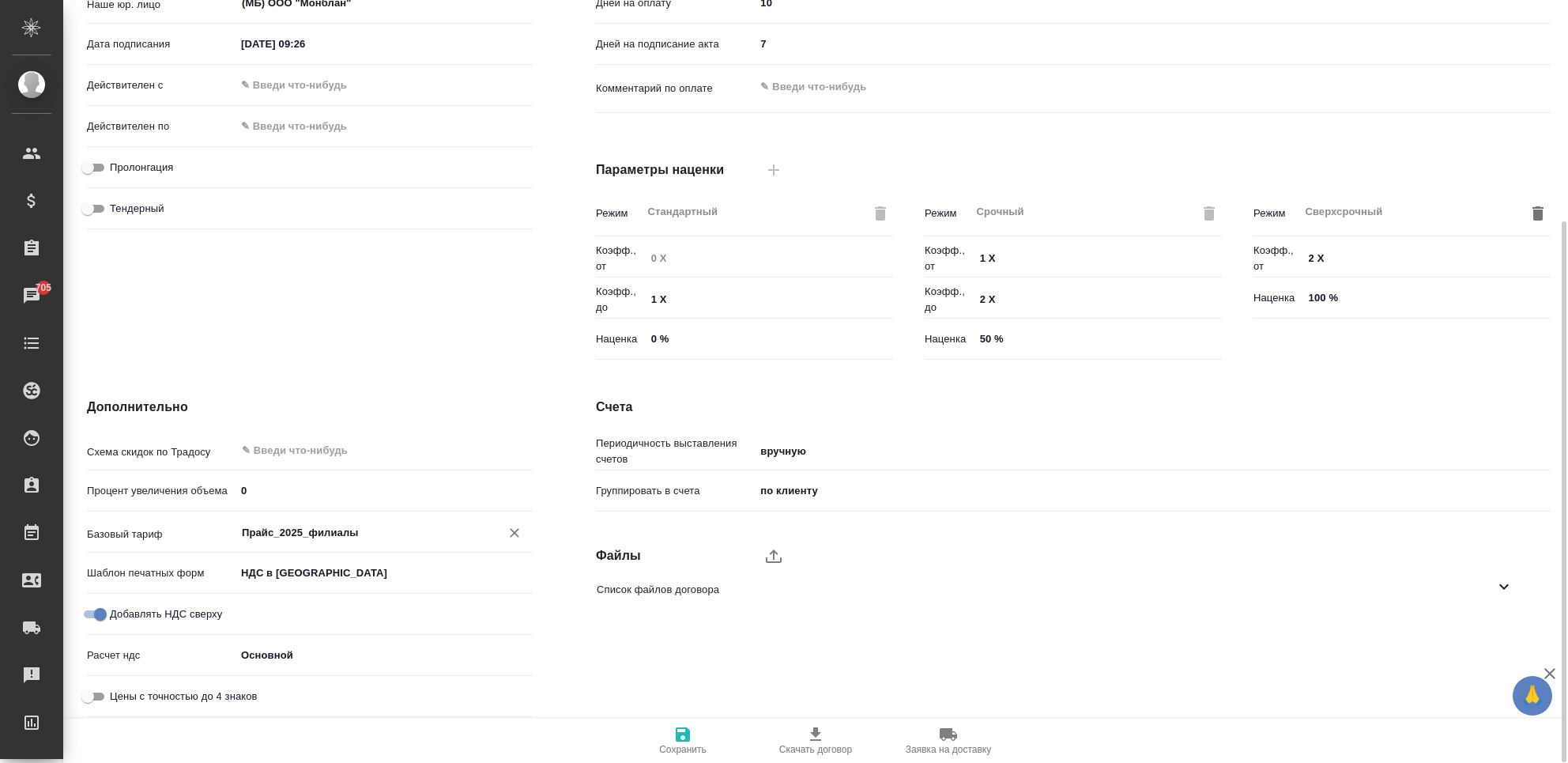
type input "Прайс_2025_филиалы"
click at [675, 738] on icon "button" at bounding box center [683, 735] width 19 height 19
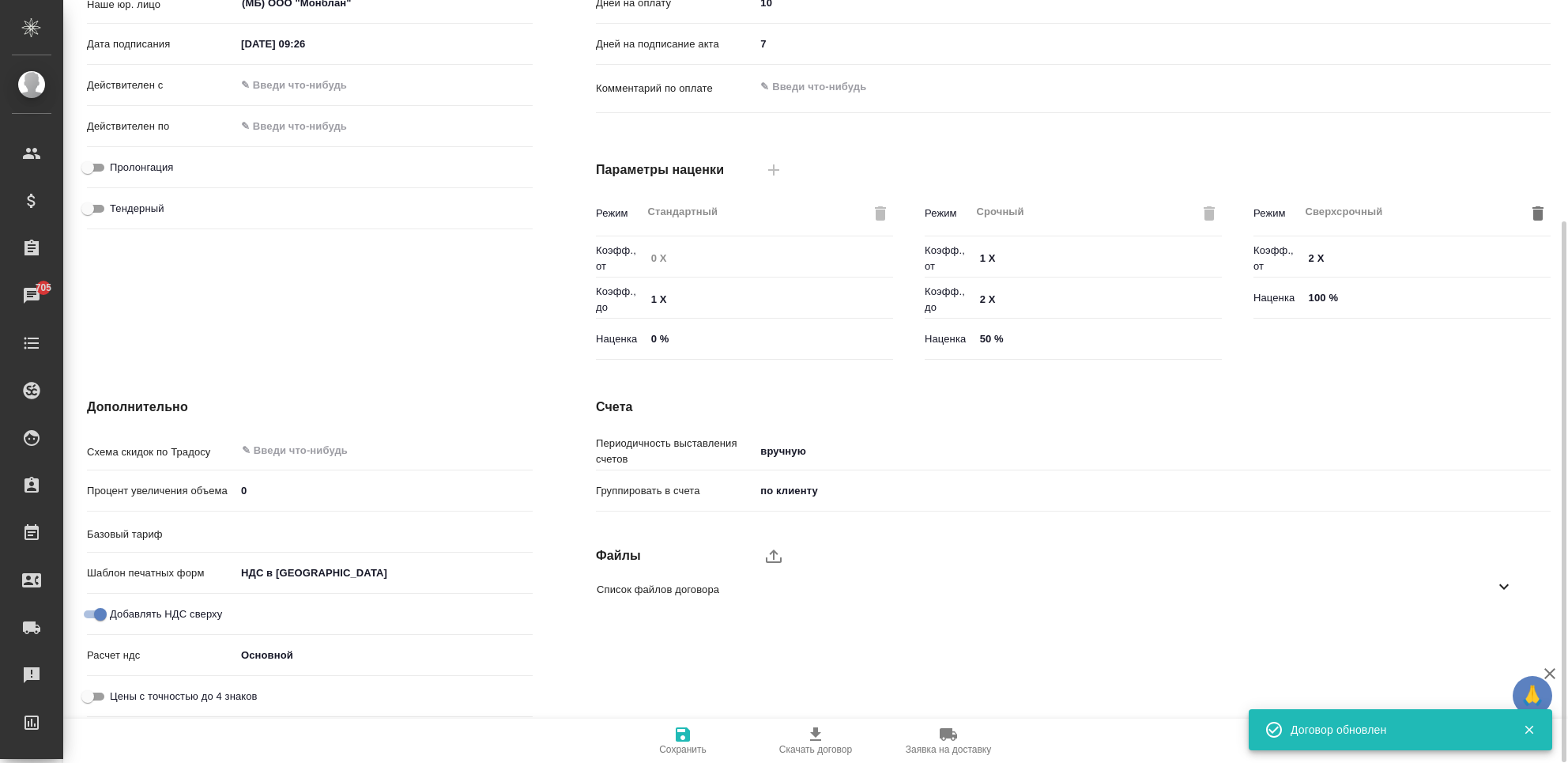
type input "Прайс_2025_филиалы"
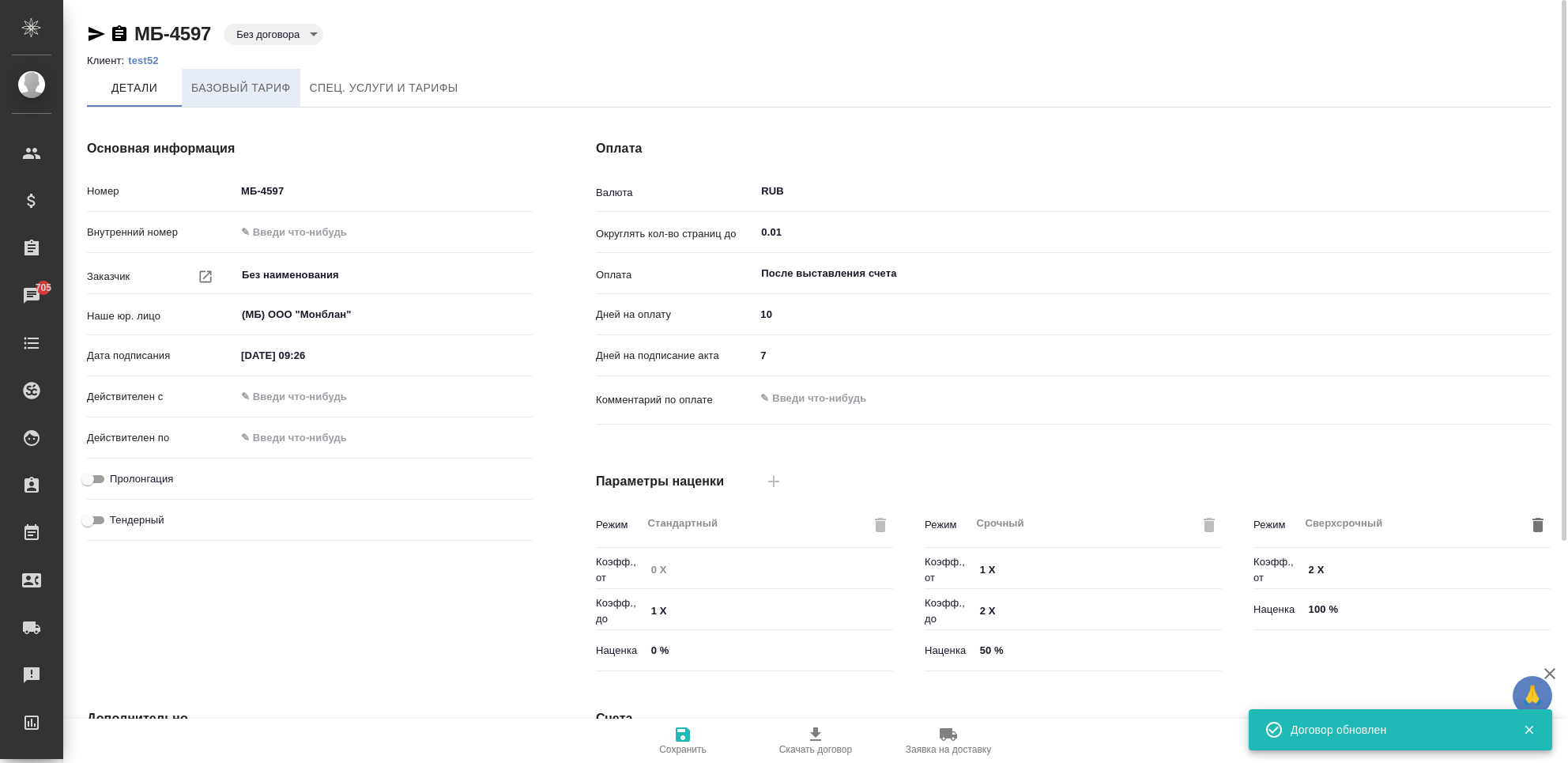
click at [229, 85] on span "Базовый тариф" at bounding box center [241, 88] width 100 height 20
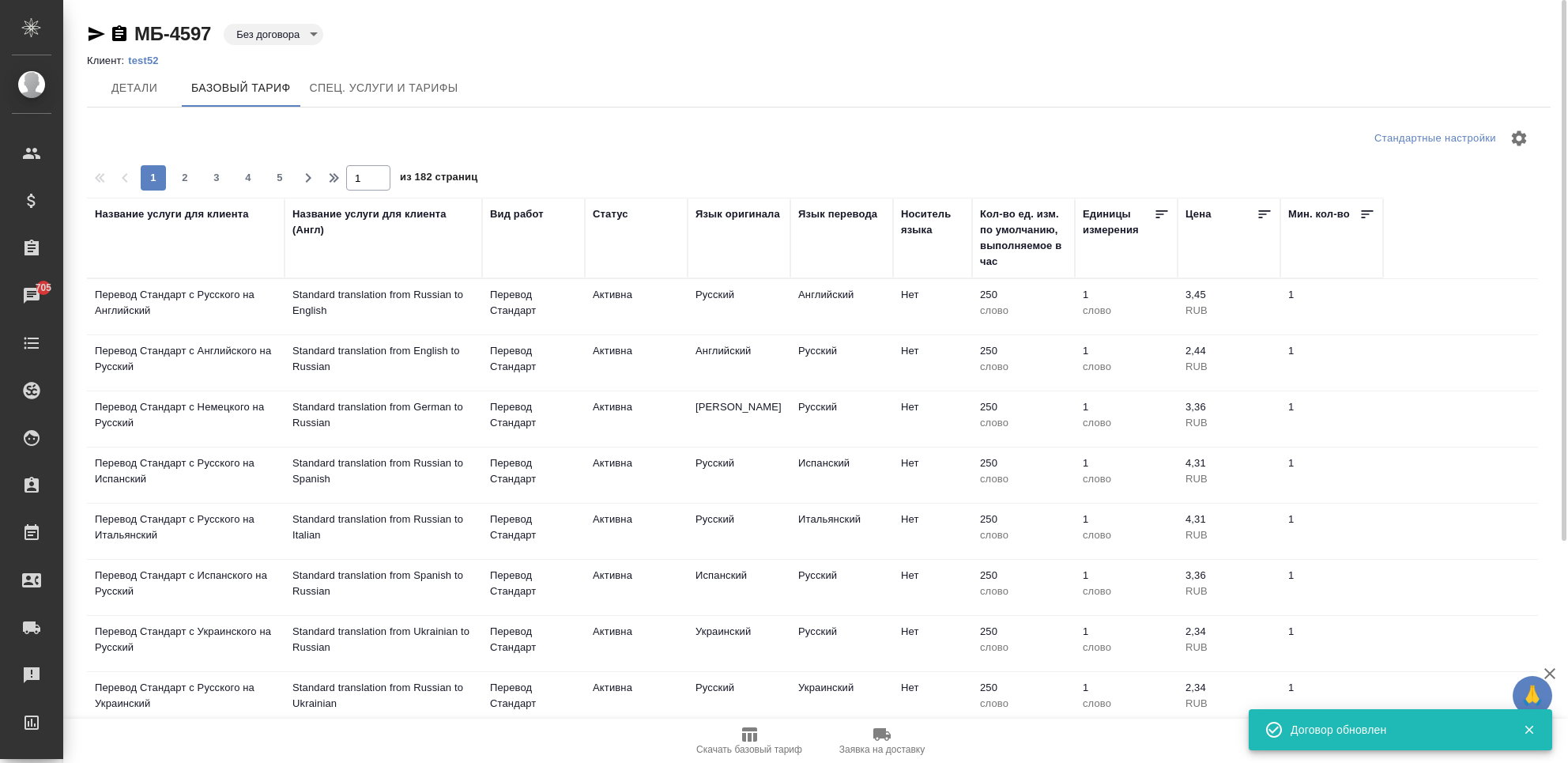
click at [167, 217] on div "Название услуги для клиента" at bounding box center [172, 214] width 154 height 16
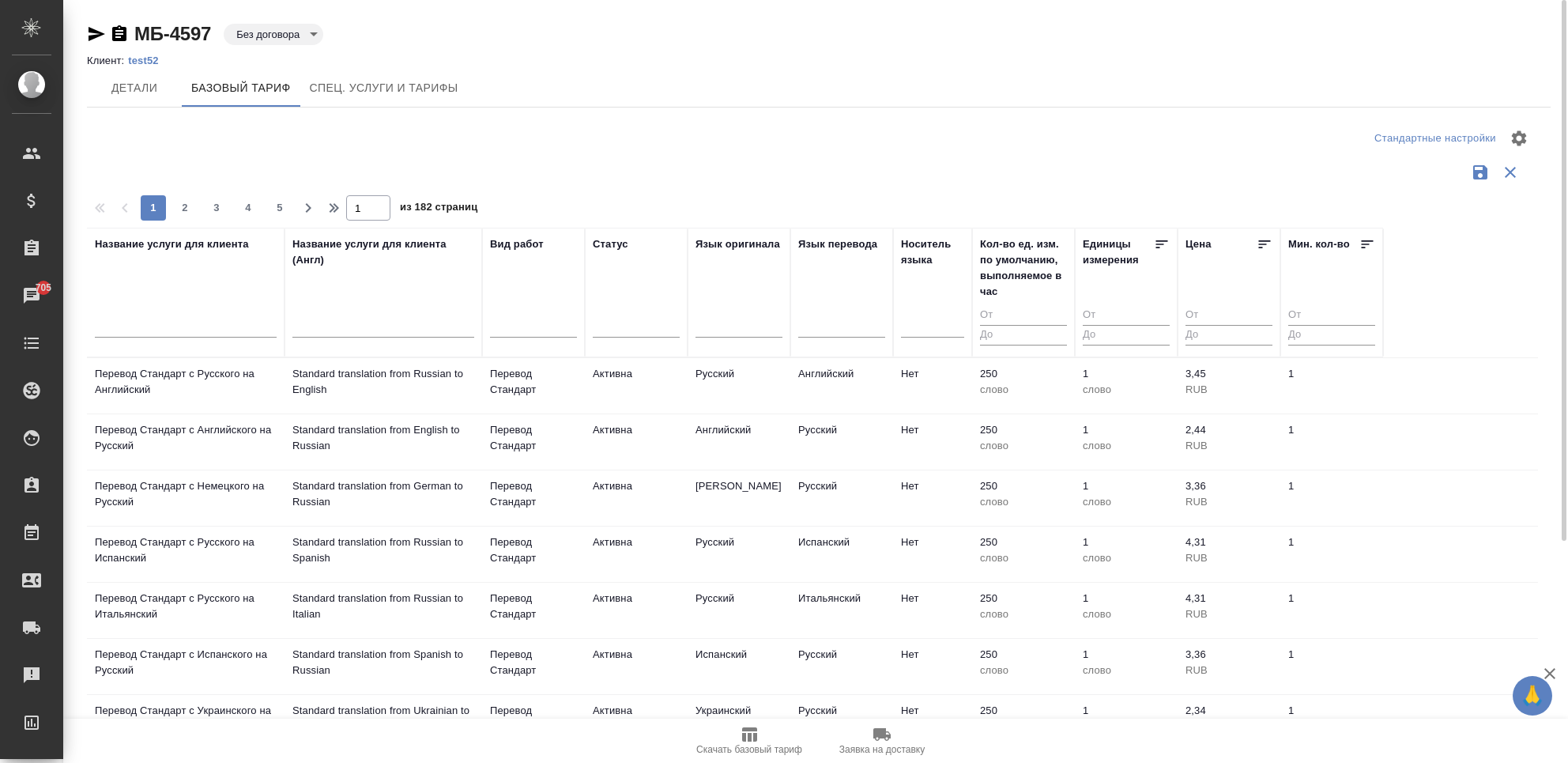
click at [133, 310] on div at bounding box center [185, 329] width 181 height 39
click at [143, 323] on input "text" at bounding box center [185, 327] width 181 height 20
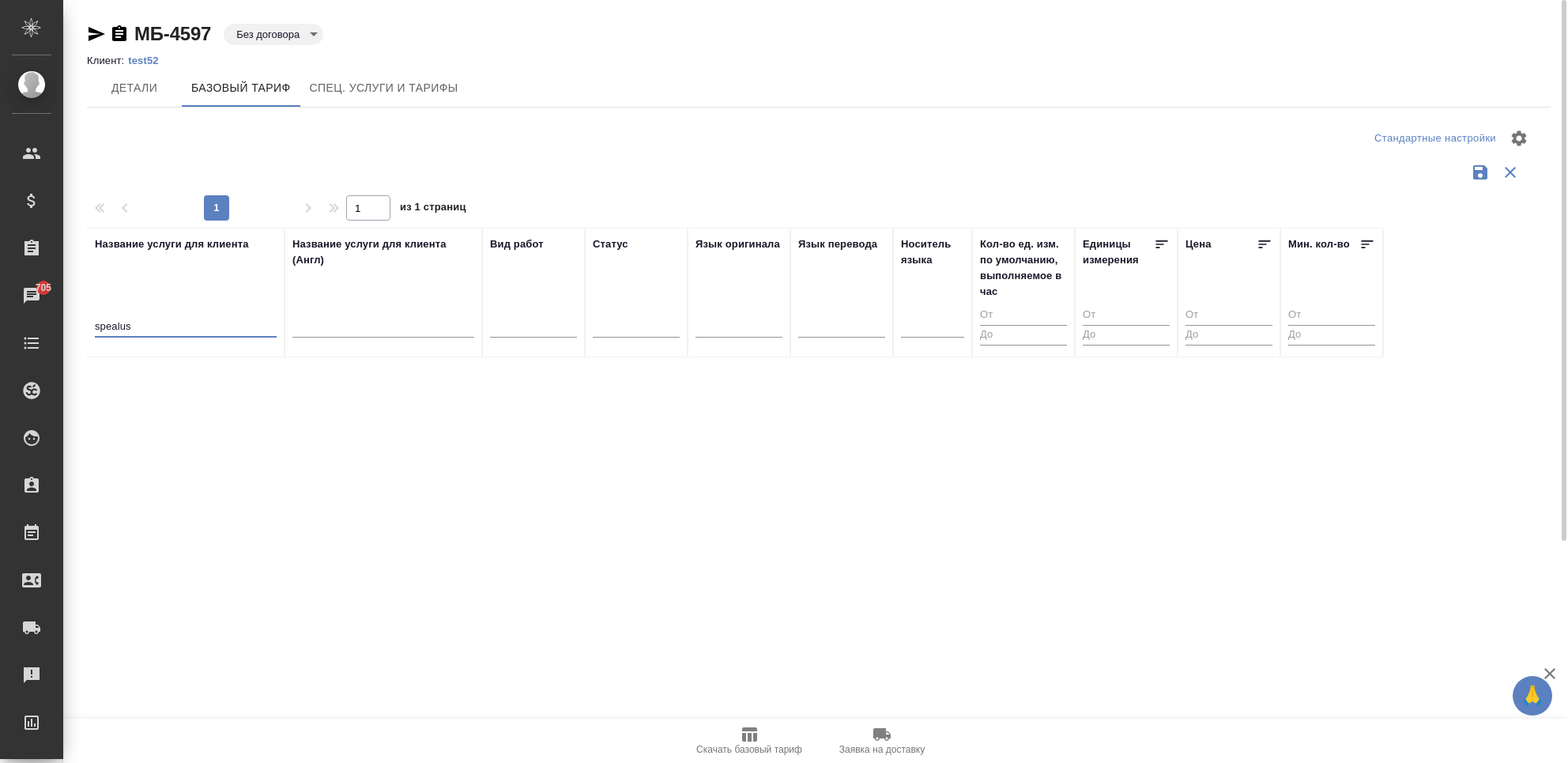
click at [107, 323] on input "spealus" at bounding box center [185, 327] width 181 height 20
drag, startPoint x: 138, startPoint y: 324, endPoint x: 115, endPoint y: 332, distance: 24.4
click at [115, 332] on input "spealus" at bounding box center [185, 327] width 181 height 20
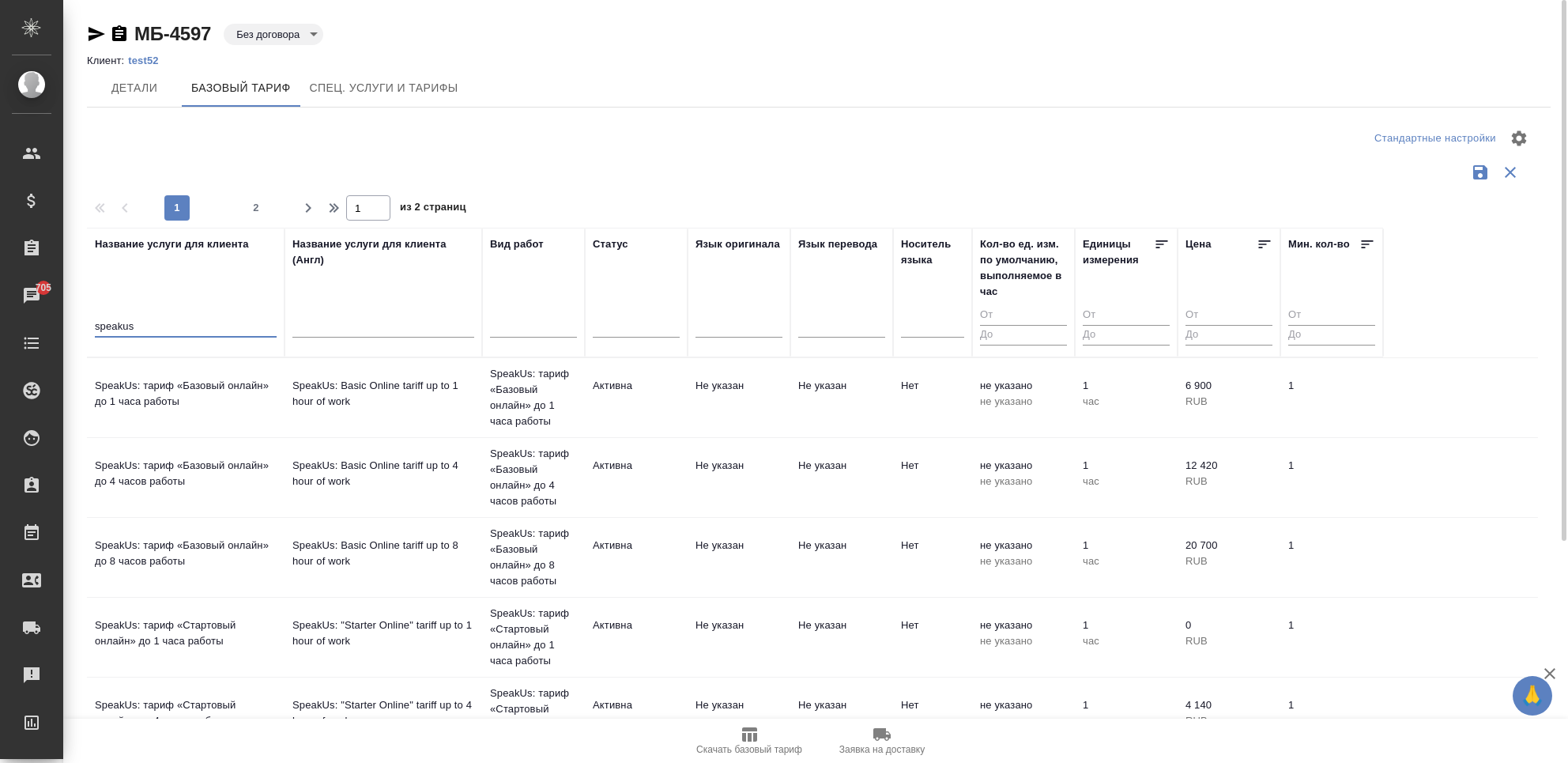
scroll to position [42, 0]
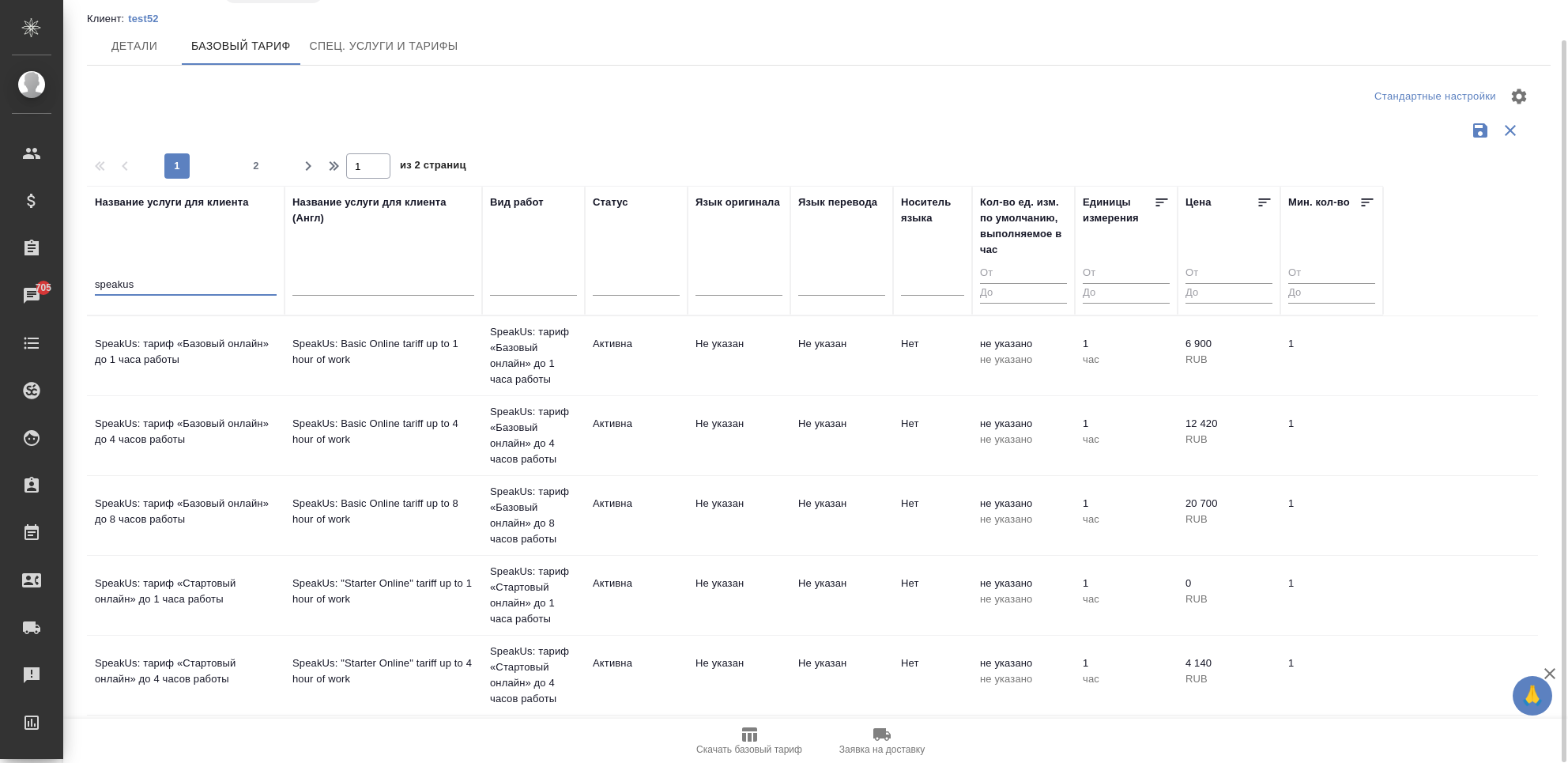
type input "speakus"
click at [106, 59] on button "Детали" at bounding box center [134, 46] width 95 height 38
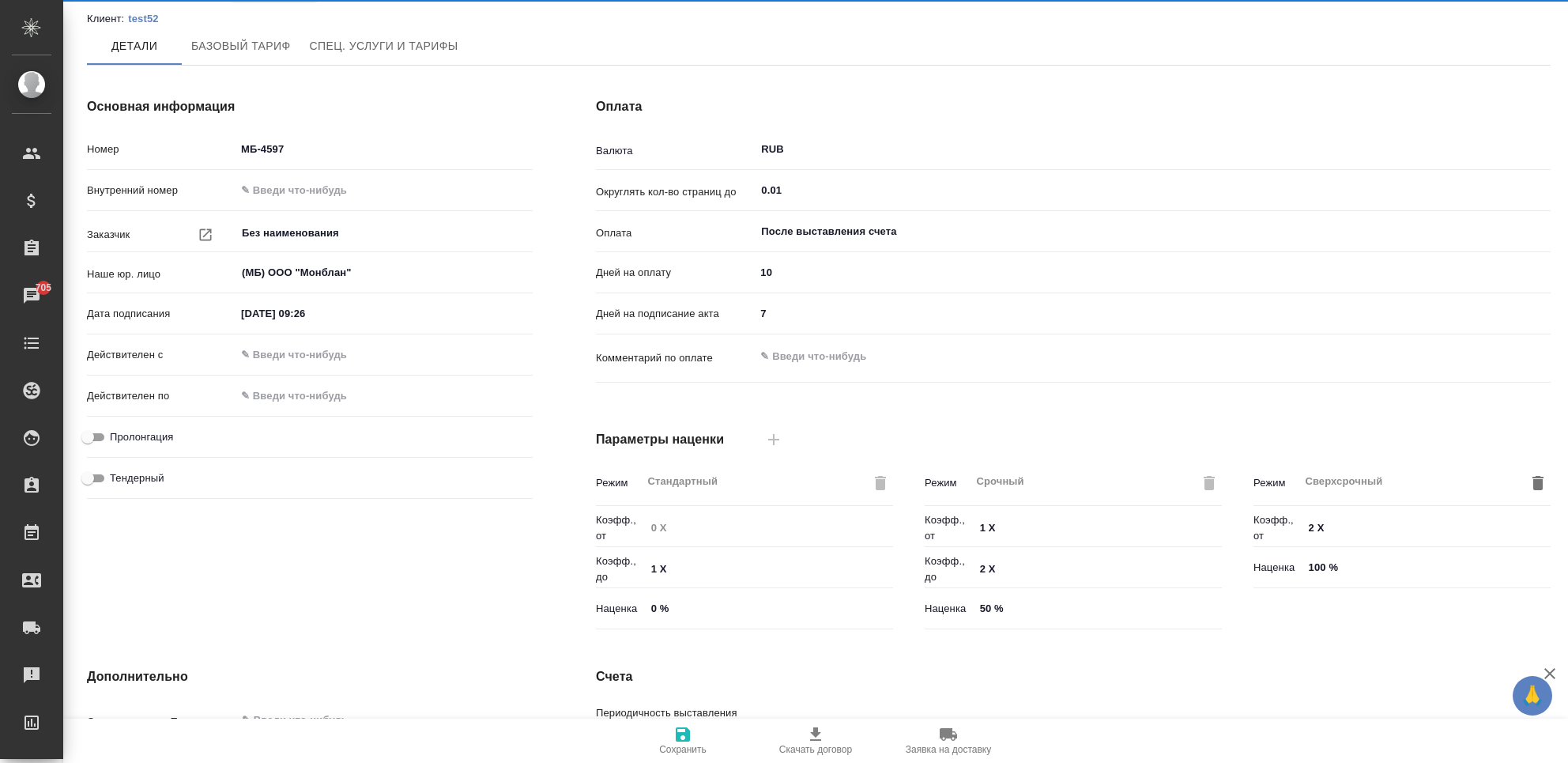
type input "Прайс_2025_филиалы"
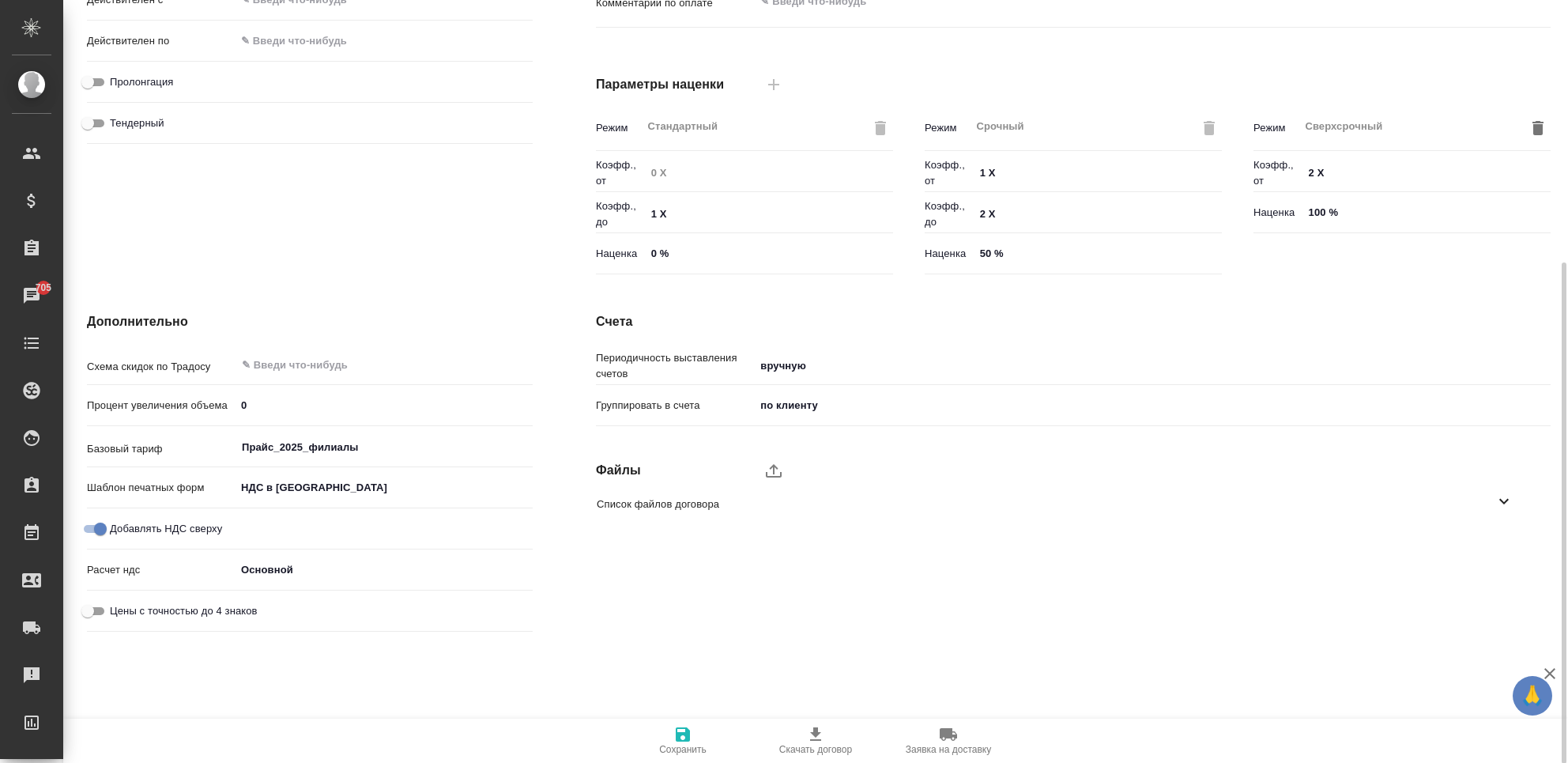
scroll to position [398, 0]
click at [340, 450] on input "Прайс_2025_филиалы" at bounding box center [358, 446] width 235 height 19
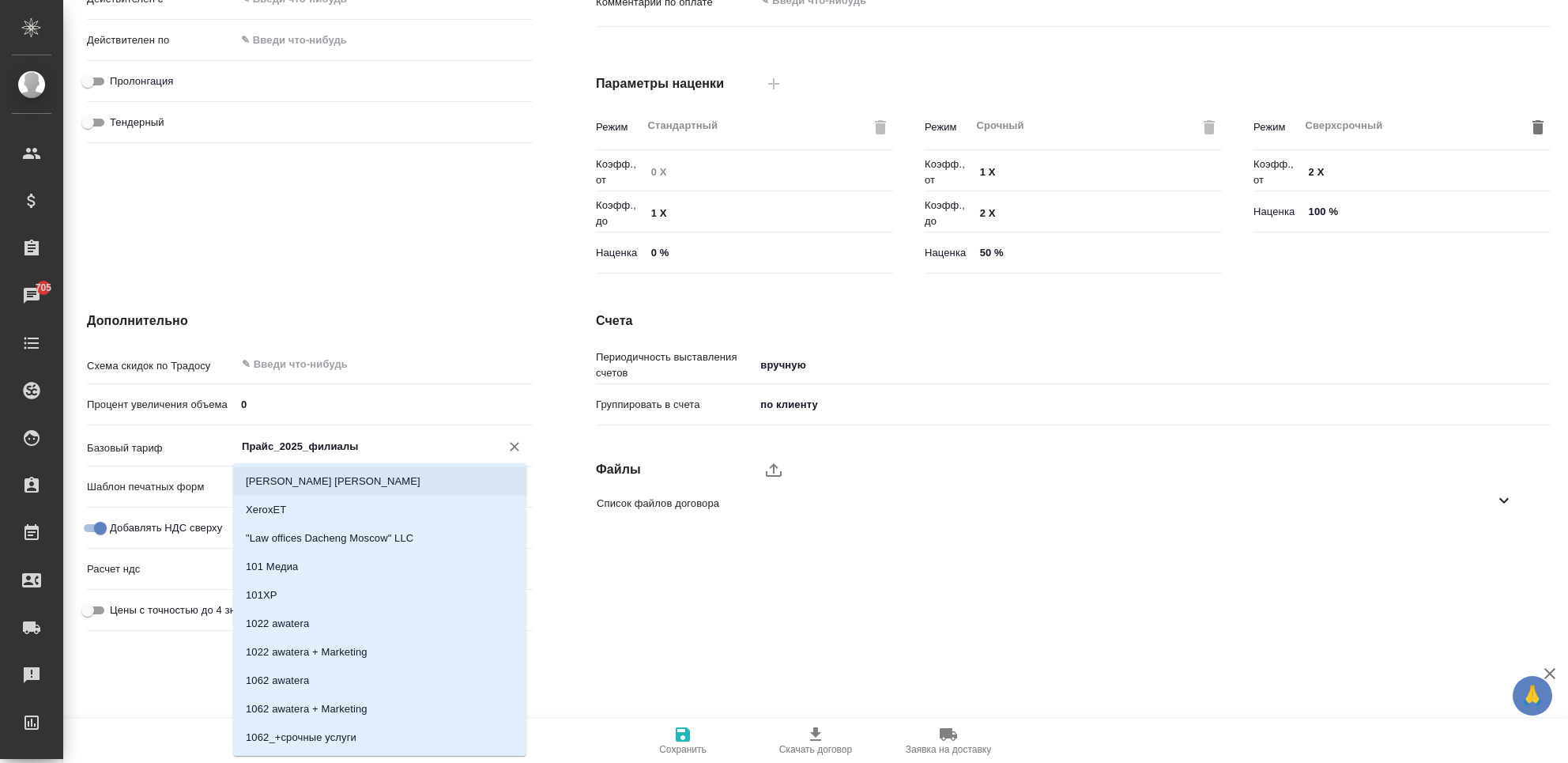
click at [786, 648] on div "Счета Периодичность выставления счетов вручную manual Группировать в счета по к…" at bounding box center [1074, 474] width 1018 height 389
